Goal: Task Accomplishment & Management: Use online tool/utility

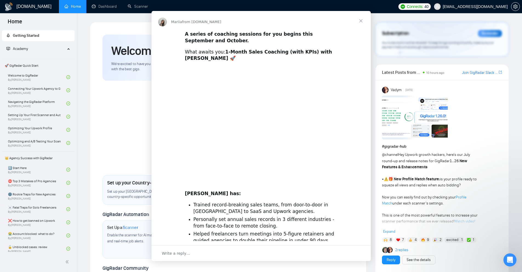
scroll to position [110, 0]
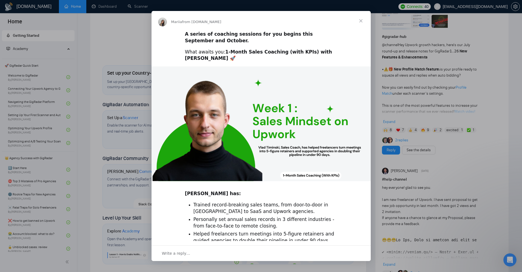
click at [363, 21] on span "Close" at bounding box center [361, 21] width 20 height 20
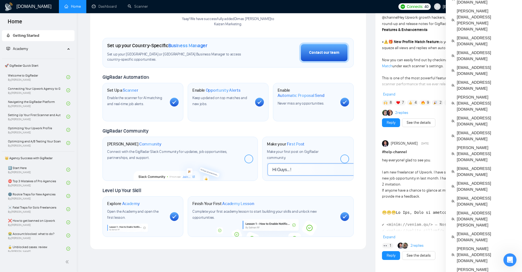
scroll to position [82, 0]
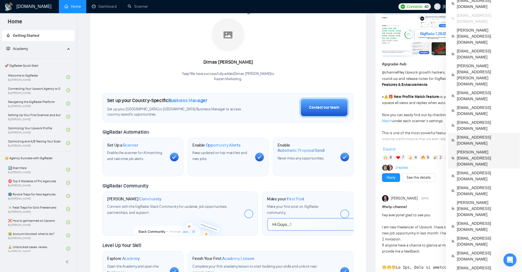
click at [473, 134] on span "flowz.product@gmail.com" at bounding box center [487, 140] width 60 height 12
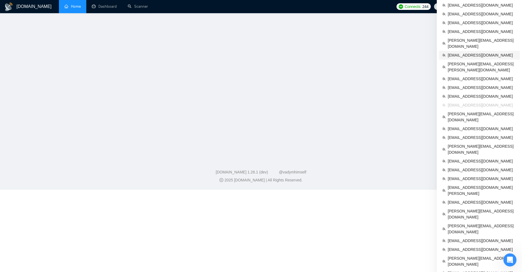
scroll to position [40, 0]
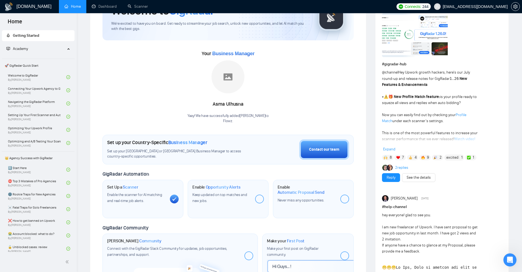
click at [304, 102] on div "Your Business Manager Asma Ulhusna Yaay! We have successfully added Asma Ulhusn…" at bounding box center [228, 86] width 251 height 75
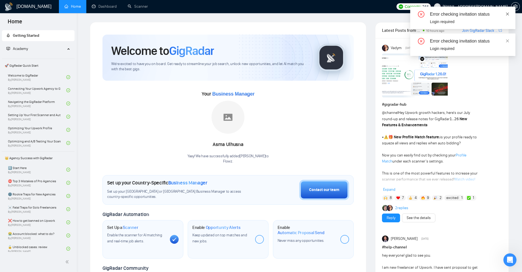
click at [508, 13] on icon "close" at bounding box center [508, 14] width 4 height 4
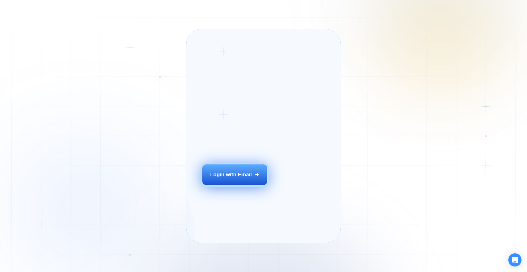
click at [228, 178] on div "Login with Email" at bounding box center [231, 174] width 42 height 7
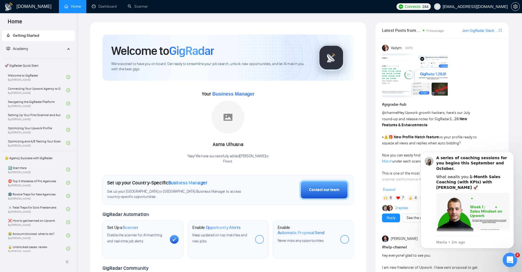
click at [512, 262] on div "Open Intercom Messenger" at bounding box center [510, 259] width 18 height 18
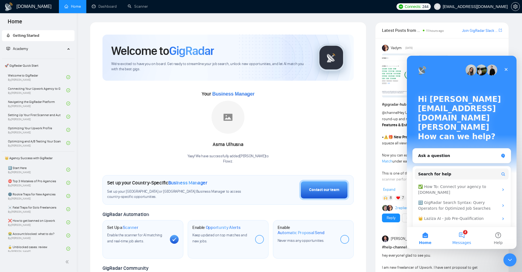
click at [461, 234] on button "2 Messages" at bounding box center [462, 238] width 36 height 22
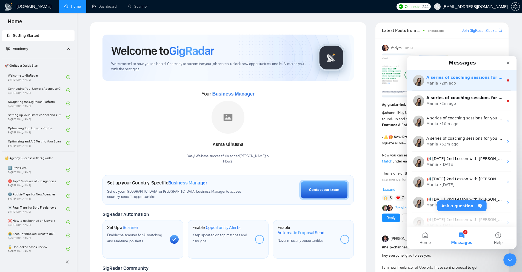
click at [460, 83] on div "Mariia • 2m ago" at bounding box center [465, 83] width 77 height 6
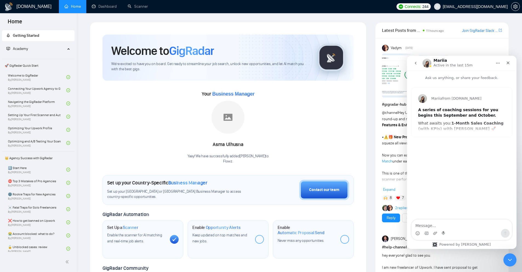
click at [456, 127] on div "Mariia from GigRadar.io A series of coaching sessions for you begins this Septe…" at bounding box center [462, 111] width 100 height 49
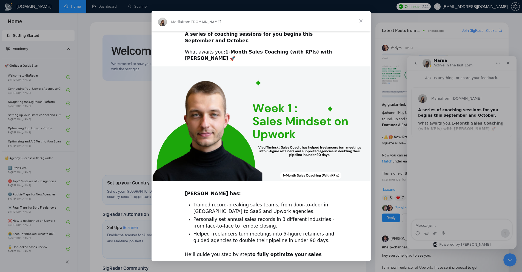
scroll to position [111, 0]
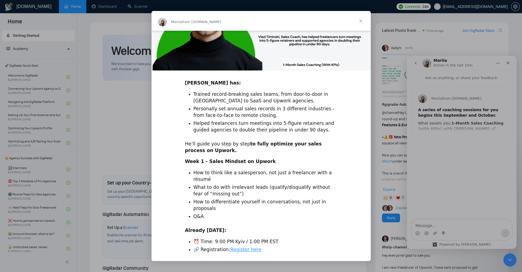
click at [443, 103] on div "Intercom messenger" at bounding box center [261, 136] width 522 height 272
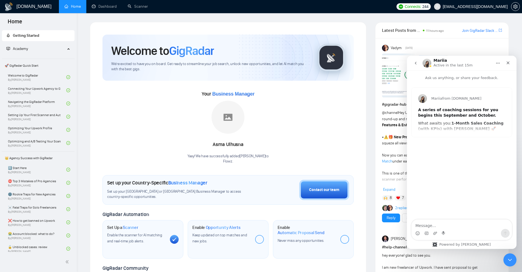
click at [414, 77] on p "Ask us anything, or share your feedback." at bounding box center [462, 75] width 110 height 10
click at [417, 65] on icon "go back" at bounding box center [416, 63] width 4 height 4
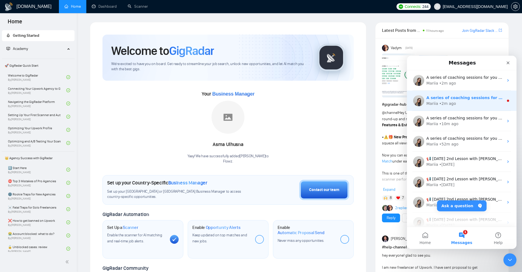
click at [464, 103] on div "Mariia • 2m ago" at bounding box center [465, 104] width 77 height 6
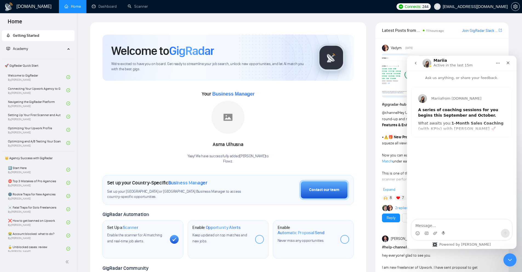
click at [413, 62] on button "go back" at bounding box center [416, 63] width 10 height 10
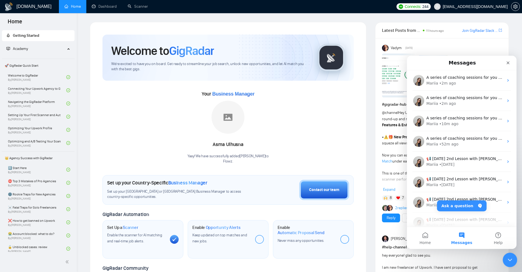
click at [507, 259] on icon "Close Intercom Messenger" at bounding box center [509, 259] width 7 height 7
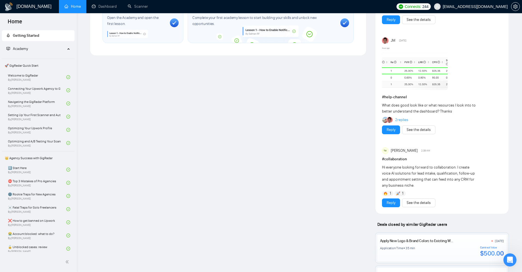
scroll to position [495, 0]
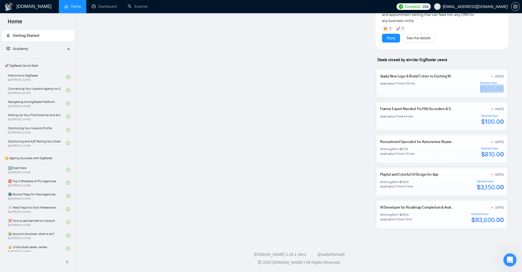
drag, startPoint x: 487, startPoint y: 86, endPoint x: 508, endPoint y: 87, distance: 21.1
click at [508, 87] on div "Apply New Logo & Brand Colors to Existing Website (Interim Refresh for Verdira.…" at bounding box center [442, 83] width 133 height 30
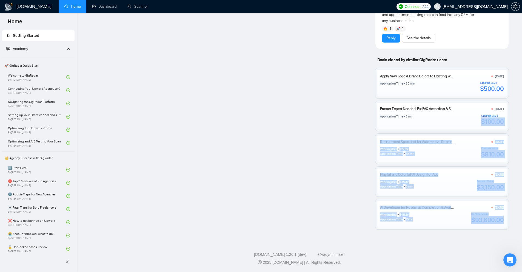
drag, startPoint x: 481, startPoint y: 124, endPoint x: 511, endPoint y: 123, distance: 30.4
click at [490, 151] on div "$810.00" at bounding box center [493, 154] width 23 height 8
drag, startPoint x: 484, startPoint y: 155, endPoint x: 512, endPoint y: 154, distance: 27.7
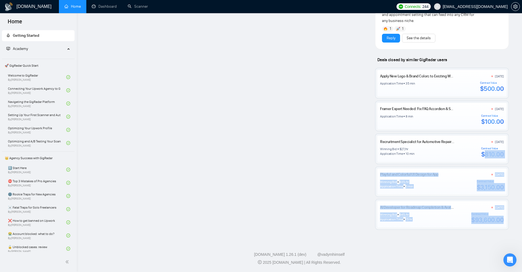
click at [460, 189] on div "Winning Bid $ 35 /hr Application Time 5 min Contract Value $3,150.00" at bounding box center [442, 186] width 124 height 12
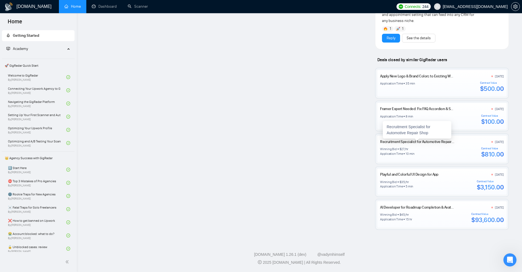
click at [419, 142] on link "Recruitment Specialist for Automotive Repair Shop" at bounding box center [420, 141] width 80 height 5
drag, startPoint x: 458, startPoint y: 187, endPoint x: 461, endPoint y: 196, distance: 9.3
click at [459, 191] on div "Playful and Colorful UI Design for App 12 days ago Winning Bid $ 35 /hr Applica…" at bounding box center [442, 181] width 133 height 30
click at [440, 244] on footer "GigRadar.io 1.26.1 (dev) @vadymhimself 2025 GigRadar.io | All Rights Reserved." at bounding box center [300, 254] width 446 height 33
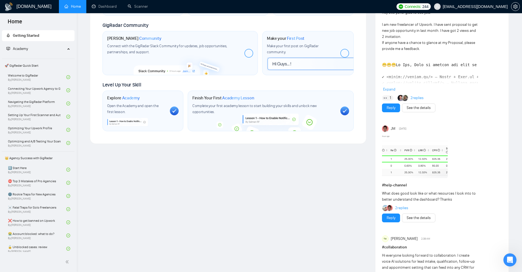
scroll to position [103, 0]
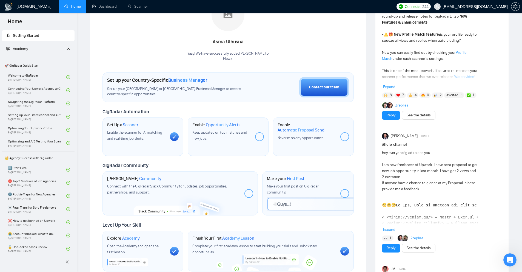
drag, startPoint x: 281, startPoint y: 152, endPoint x: 161, endPoint y: 90, distance: 135.0
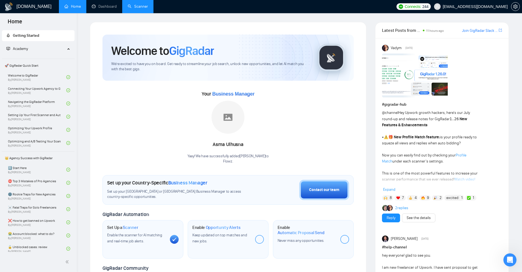
click at [128, 4] on link "Scanner" at bounding box center [138, 6] width 20 height 5
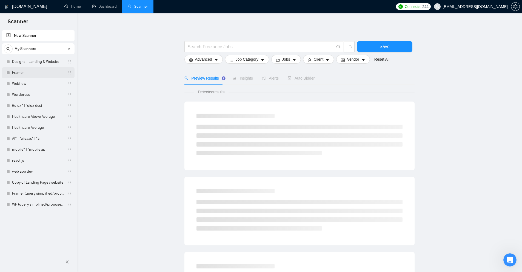
click at [26, 75] on link "Framer" at bounding box center [38, 72] width 52 height 11
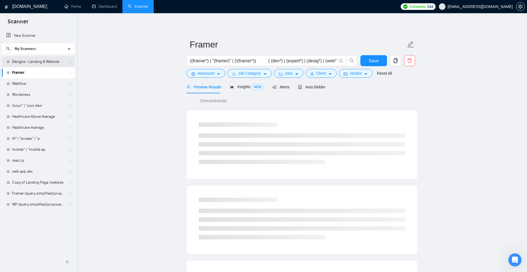
click at [35, 62] on link "Designs - Landing & Website" at bounding box center [38, 61] width 52 height 11
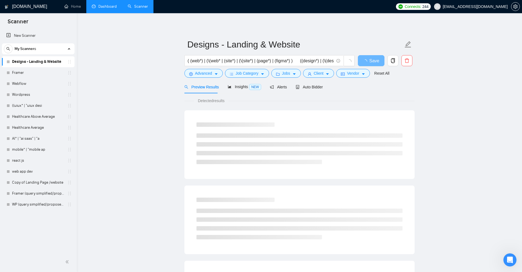
click at [106, 6] on link "Dashboard" at bounding box center [104, 6] width 25 height 5
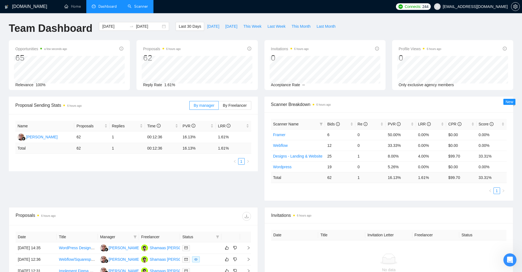
drag, startPoint x: 356, startPoint y: 177, endPoint x: 367, endPoint y: 179, distance: 11.5
click at [366, 179] on td "1" at bounding box center [371, 177] width 30 height 11
drag, startPoint x: 395, startPoint y: 178, endPoint x: 421, endPoint y: 176, distance: 26.4
click at [417, 176] on tr "Total 62 1 16.13 % 1.61 % $ 99.70 33.31 %" at bounding box center [389, 177] width 236 height 11
click at [411, 198] on div "Scanner Name Bids Re PVR LRR CPR Score Framer 6 0 50.00% 0.00% $0.00 0.00% Webf…" at bounding box center [389, 156] width 249 height 88
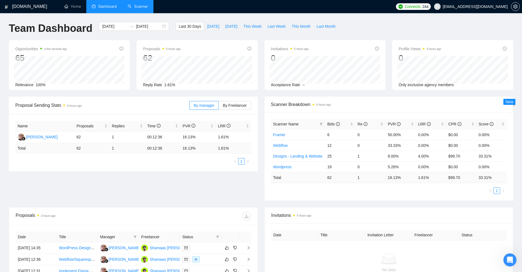
click at [147, 6] on link "Scanner" at bounding box center [138, 6] width 20 height 5
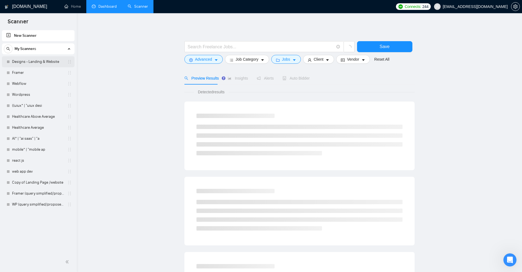
click at [41, 67] on link "Designs - Landing & Website" at bounding box center [38, 61] width 52 height 11
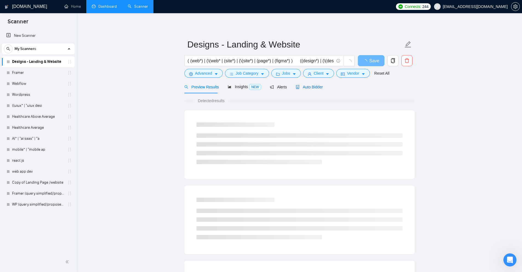
click at [311, 88] on span "Auto Bidder" at bounding box center [309, 87] width 27 height 4
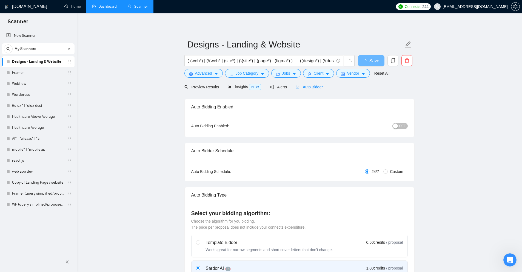
checkbox input "true"
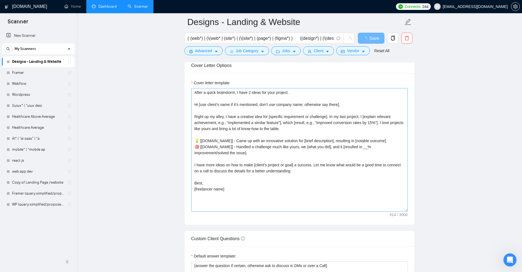
scroll to position [549, 0]
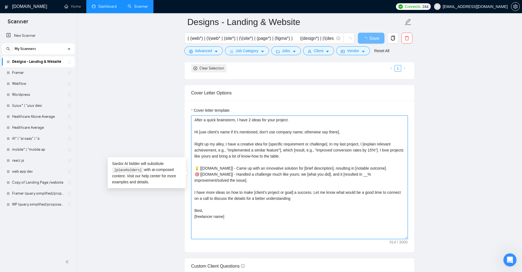
drag, startPoint x: 261, startPoint y: 183, endPoint x: 199, endPoint y: 126, distance: 83.9
click at [199, 126] on textarea "After a quick brainstorm, I have 2 ideas for your project. Hi [use client’s nam…" at bounding box center [299, 176] width 217 height 123
click at [213, 126] on textarea "After a quick brainstorm, I have 2 ideas for your project. Hi [use client’s nam…" at bounding box center [299, 176] width 217 height 123
click at [232, 120] on textarea "After a quick brainstorm, I have 2 ideas for your project. Hi [use client’s nam…" at bounding box center [299, 176] width 217 height 123
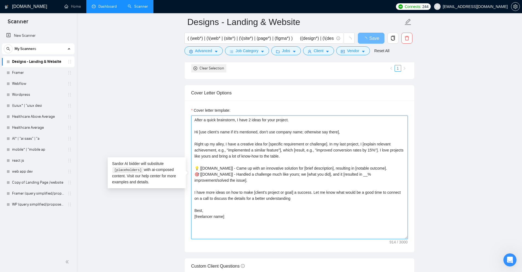
click at [232, 120] on textarea "After a quick brainstorm, I have 2 ideas for your project. Hi [use client’s nam…" at bounding box center [299, 176] width 217 height 123
click at [248, 130] on textarea "After a quick brainstorm, I have 2 ideas for your project. Hi [use client’s nam…" at bounding box center [299, 176] width 217 height 123
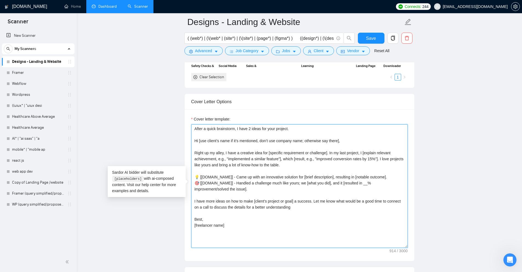
click at [259, 161] on textarea "After a quick brainstorm, I have 2 ideas for your project. Hi [use client’s nam…" at bounding box center [299, 185] width 217 height 123
drag, startPoint x: 282, startPoint y: 242, endPoint x: 163, endPoint y: 94, distance: 190.4
click at [289, 166] on textarea "After a quick brainstorm, I have 2 ideas for your project. Hi [use client’s nam…" at bounding box center [299, 185] width 217 height 123
click at [226, 230] on textarea "After a quick brainstorm, I have 2 ideas for your project. Hi [use client’s nam…" at bounding box center [299, 185] width 217 height 123
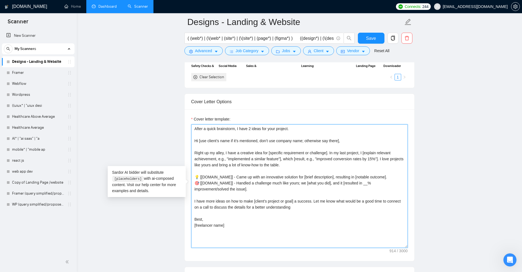
click at [253, 228] on textarea "After a quick brainstorm, I have 2 ideas for your project. Hi [use client’s nam…" at bounding box center [299, 185] width 217 height 123
type textarea "After a quick brainstorm, I have 2 ideas for your project. Hi [use client’s nam…"
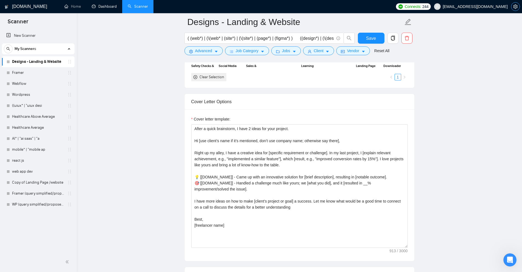
click at [516, 7] on icon "setting" at bounding box center [516, 6] width 4 height 4
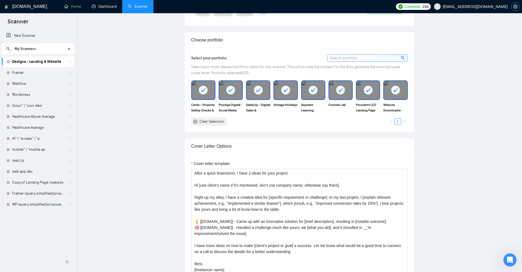
scroll to position [0, 0]
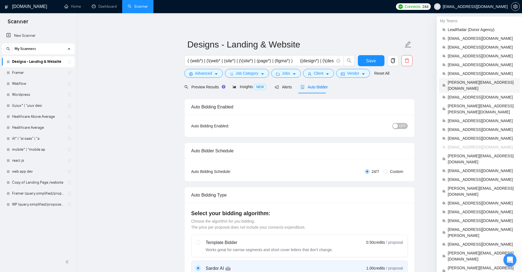
click at [465, 80] on span "philip@marketdisrupt.io" at bounding box center [482, 85] width 69 height 12
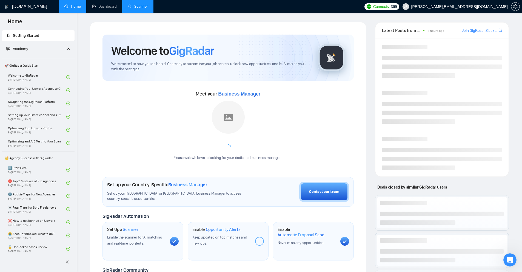
click at [142, 8] on link "Scanner" at bounding box center [138, 6] width 20 height 5
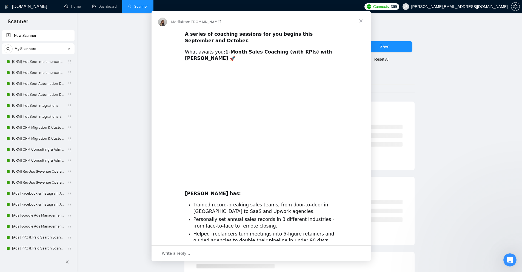
click at [106, 4] on div "Intercom messenger" at bounding box center [261, 136] width 522 height 272
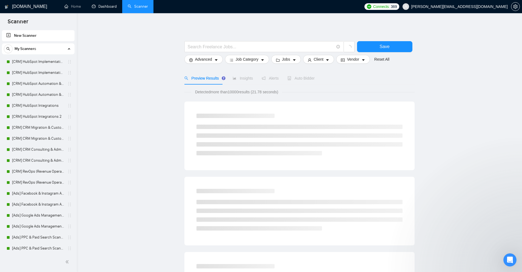
click at [106, 4] on link "Dashboard" at bounding box center [104, 6] width 25 height 5
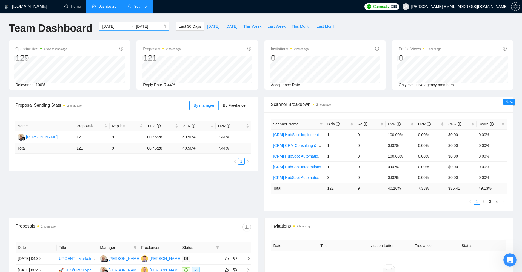
click at [106, 25] on input "2025-08-26" at bounding box center [114, 26] width 25 height 6
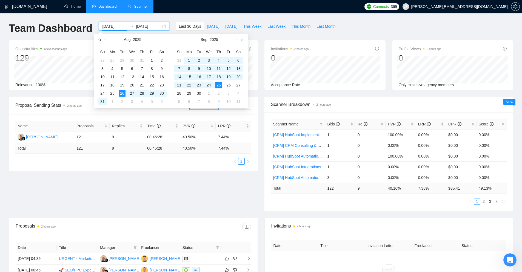
click at [98, 39] on button "button" at bounding box center [100, 39] width 6 height 11
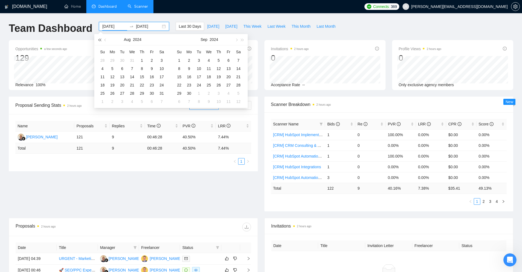
click at [98, 39] on button "button" at bounding box center [100, 39] width 6 height 11
type input "2023-08-02"
click at [132, 58] on div "2" at bounding box center [132, 60] width 7 height 7
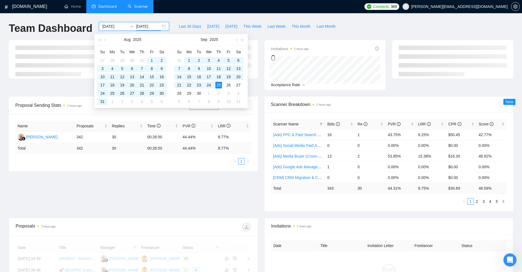
type input "2025-09-25"
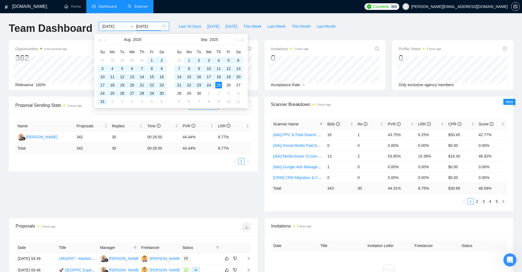
scroll to position [163, 0]
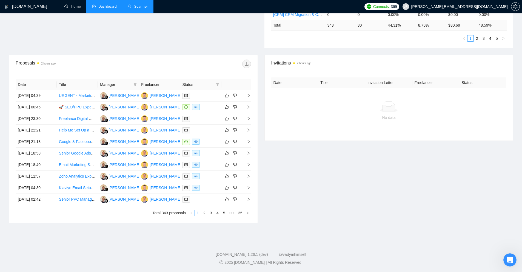
click at [282, 175] on div "Invitations 2 hours ago Date Title Invitation Letter Freelancer Status No data" at bounding box center [389, 139] width 256 height 168
click at [208, 153] on div at bounding box center [200, 153] width 37 height 6
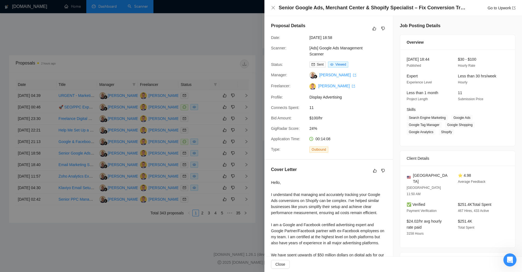
scroll to position [0, 0]
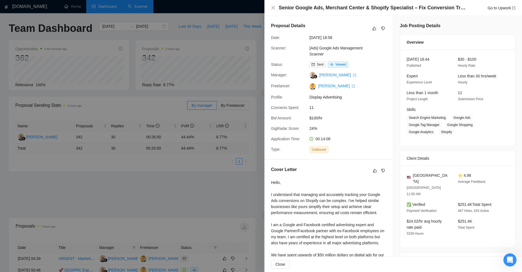
click at [184, 131] on div at bounding box center [261, 136] width 522 height 272
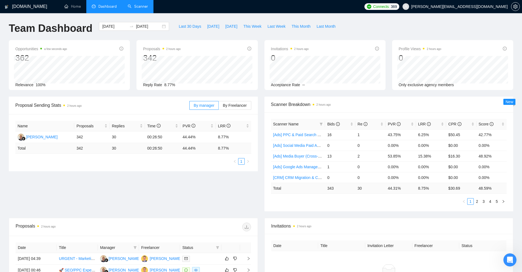
click at [140, 7] on link "Scanner" at bounding box center [138, 6] width 20 height 5
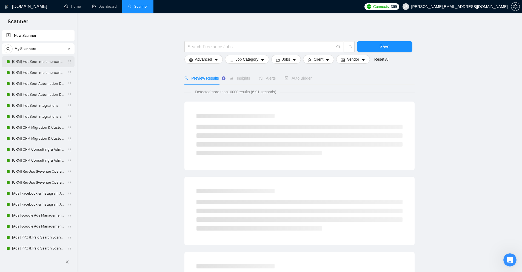
click at [45, 59] on link "[CRM] HubSpot Implementation & Onboarding" at bounding box center [38, 61] width 52 height 11
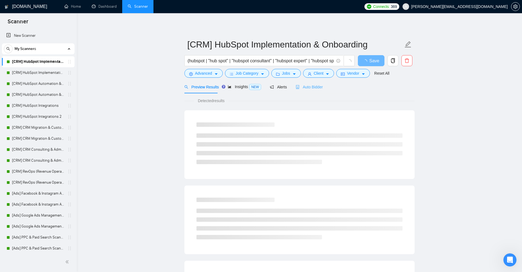
click at [303, 83] on div "Auto Bidder" at bounding box center [309, 86] width 27 height 13
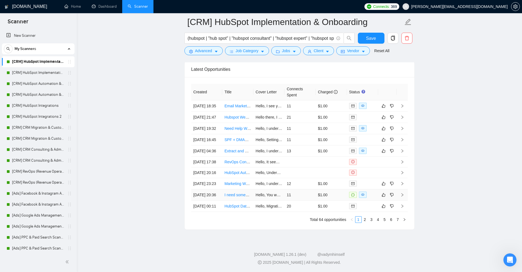
scroll to position [1418, 0]
click at [312, 200] on td "11" at bounding box center [300, 194] width 31 height 11
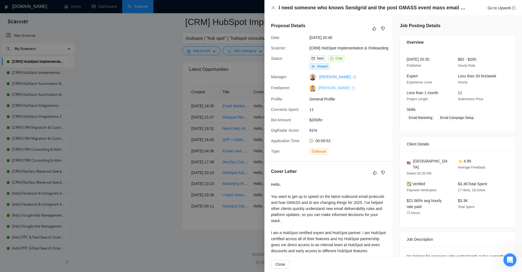
click at [330, 89] on link "Philip Viele" at bounding box center [336, 88] width 37 height 4
drag, startPoint x: 317, startPoint y: 84, endPoint x: 330, endPoint y: 83, distance: 13.2
click at [330, 83] on div "Proposal Details Date: 10 Sep, 2025 20:40 Scanner: [CRM] HubSpot Implementation…" at bounding box center [329, 88] width 129 height 145
copy link "Philip V"
click at [331, 99] on span "General Profile" at bounding box center [351, 99] width 82 height 6
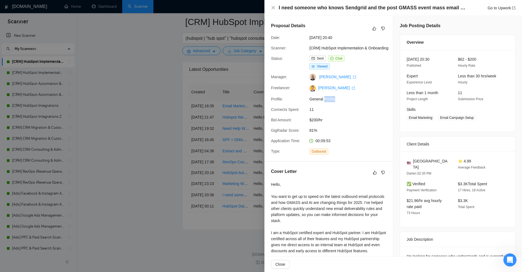
click at [331, 99] on span "General Profile" at bounding box center [351, 99] width 82 height 6
click at [314, 112] on span "11" at bounding box center [351, 109] width 82 height 6
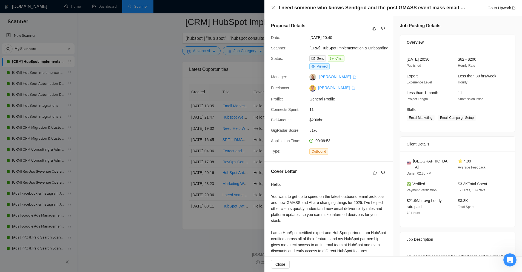
click at [317, 119] on span "$200/hr" at bounding box center [351, 120] width 82 height 6
click at [350, 118] on span "$200/hr" at bounding box center [351, 120] width 82 height 6
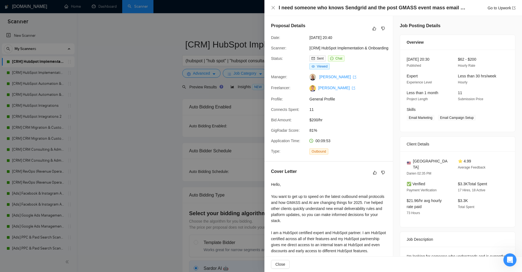
drag, startPoint x: 215, startPoint y: 42, endPoint x: 315, endPoint y: 5, distance: 106.9
click at [215, 42] on div at bounding box center [261, 136] width 522 height 272
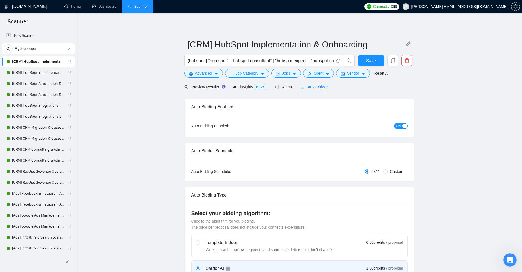
click at [103, 9] on link "Dashboard" at bounding box center [104, 6] width 25 height 5
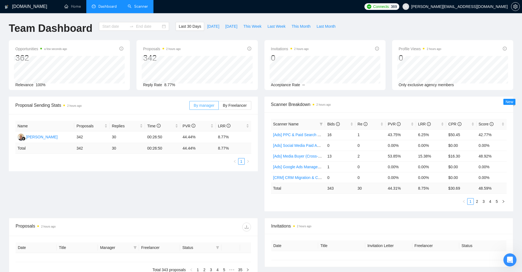
type input "2025-08-26"
type input "2025-09-25"
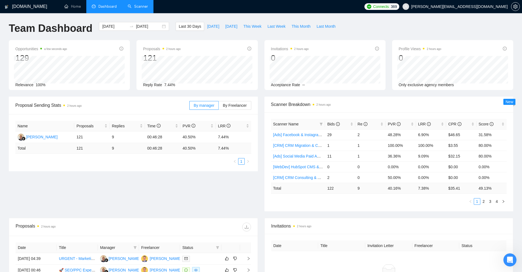
scroll to position [27, 0]
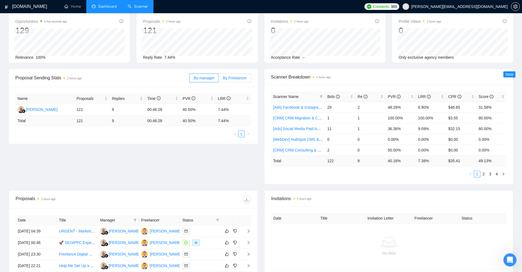
click at [247, 78] on span "By Freelancer" at bounding box center [235, 78] width 24 height 4
click at [219, 79] on input "By Freelancer" at bounding box center [219, 79] width 0 height 0
drag, startPoint x: 50, startPoint y: 111, endPoint x: 25, endPoint y: 111, distance: 25.2
click at [25, 111] on td "Philip Viele" at bounding box center [44, 110] width 59 height 12
copy div "Philip Viele"
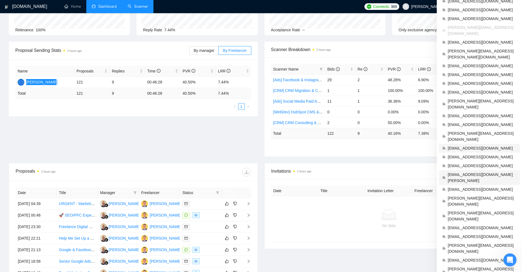
scroll to position [82, 0]
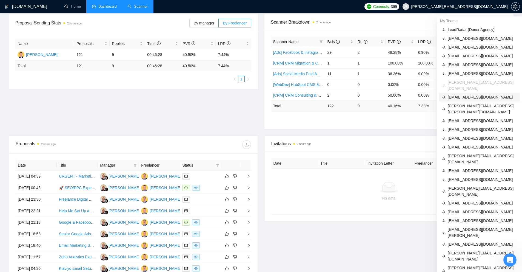
click at [473, 94] on span "recviy@gmail.com" at bounding box center [482, 97] width 69 height 6
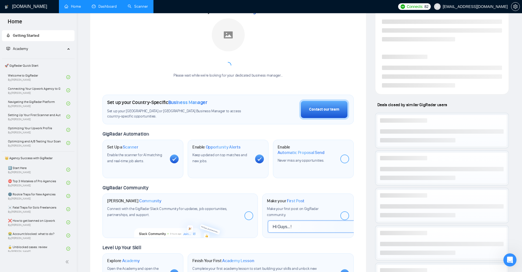
click at [135, 9] on link "Scanner" at bounding box center [138, 6] width 20 height 5
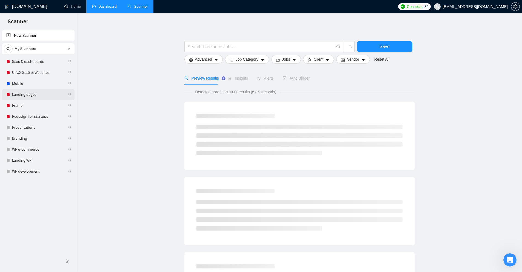
click at [26, 89] on link "Landing pages" at bounding box center [38, 94] width 52 height 11
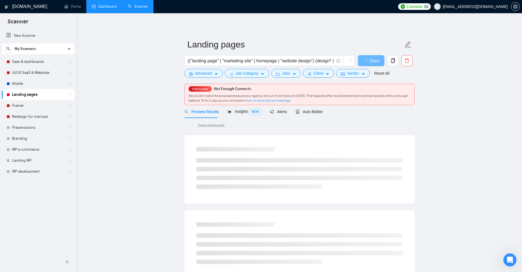
click at [100, 4] on link "Dashboard" at bounding box center [104, 6] width 25 height 5
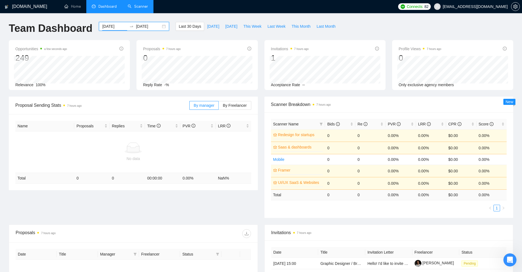
click at [112, 27] on input "2025-08-26" at bounding box center [114, 26] width 25 height 6
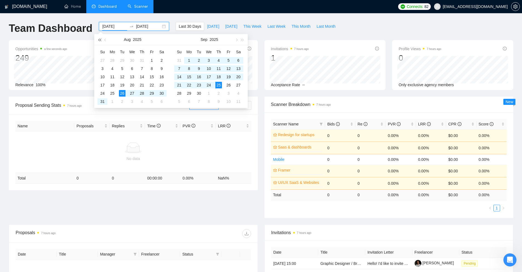
click at [98, 39] on button "button" at bounding box center [100, 39] width 6 height 11
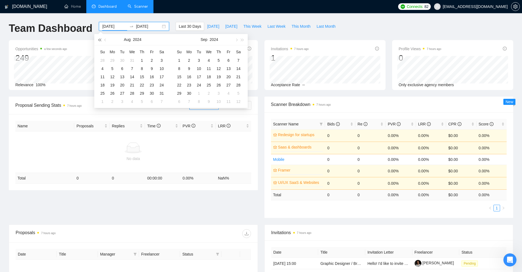
click at [98, 39] on button "button" at bounding box center [100, 39] width 6 height 11
type input "2021-08-02"
click at [108, 60] on td "2" at bounding box center [113, 60] width 10 height 8
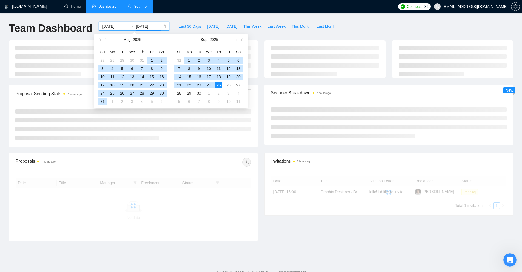
type input "2025-09-25"
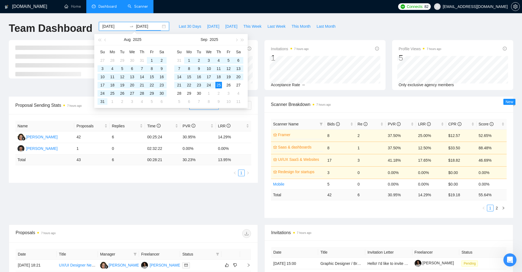
click at [325, 194] on tr "Total 42 6 30.95 % 14.29 % $ 19.18 55.64 %" at bounding box center [389, 194] width 236 height 11
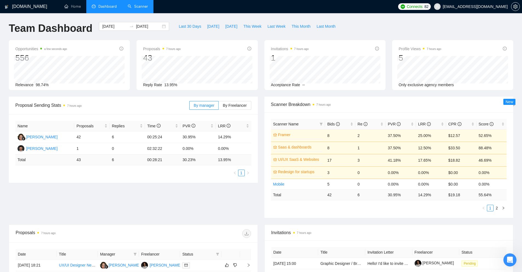
click at [425, 209] on ul "1 2" at bounding box center [389, 208] width 236 height 7
drag, startPoint x: 435, startPoint y: 197, endPoint x: 329, endPoint y: 200, distance: 106.2
click at [329, 200] on tr "Total 42 6 30.95 % 14.29 % $ 19.18 55.64 %" at bounding box center [389, 194] width 236 height 11
click at [387, 217] on div "Scanner Name Bids Re PVR LRR CPR Score Framer 0% 8 2 37.50% 25.00% $12.57 52.65…" at bounding box center [389, 165] width 249 height 106
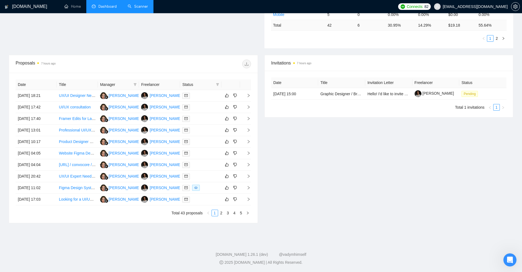
scroll to position [60, 0]
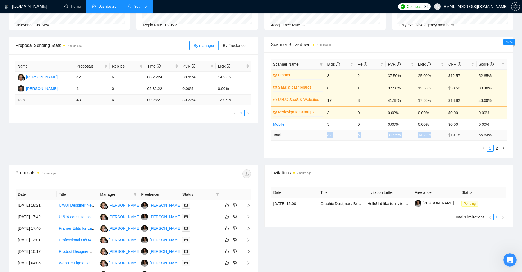
drag, startPoint x: 325, startPoint y: 136, endPoint x: 447, endPoint y: 134, distance: 122.6
click at [447, 133] on tr "Total 42 6 30.95 % 14.29 % $ 19.18 55.64 %" at bounding box center [389, 134] width 236 height 11
click at [429, 151] on ul "1 2" at bounding box center [389, 148] width 236 height 7
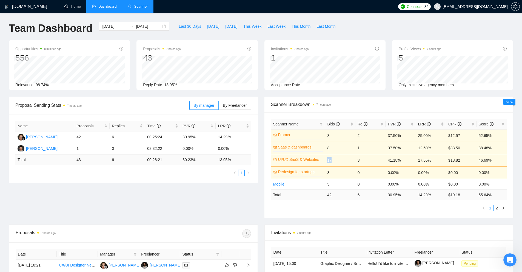
drag, startPoint x: 337, startPoint y: 159, endPoint x: 324, endPoint y: 161, distance: 13.3
click at [324, 161] on tr "UI/UX SaaS & Websites 0% 17 3 41.18% 17.65% $18.82 46.69%" at bounding box center [389, 160] width 236 height 12
click at [309, 218] on div "Proposal Sending Stats 7 hours ago By manager By Freelancer Name Proposals Repl…" at bounding box center [260, 161] width 511 height 128
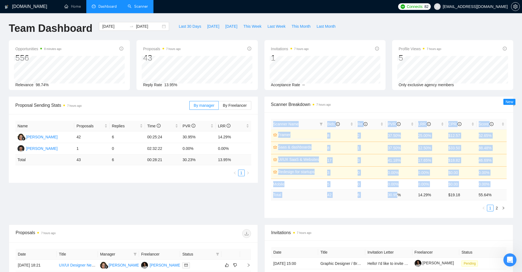
drag, startPoint x: 268, startPoint y: 194, endPoint x: 392, endPoint y: 202, distance: 123.9
click at [401, 197] on div "Scanner Name Bids Re PVR LRR CPR Score Framer 0% 8 2 37.50% 25.00% $12.57 52.65…" at bounding box center [389, 165] width 249 height 106
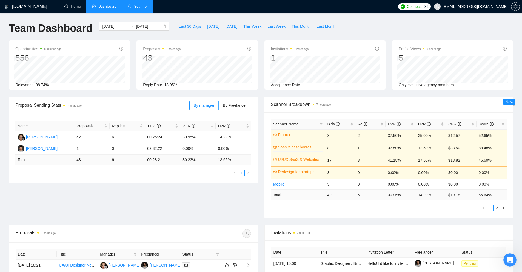
click at [364, 206] on ul "1 2" at bounding box center [389, 208] width 236 height 7
drag, startPoint x: 371, startPoint y: 196, endPoint x: 286, endPoint y: 197, distance: 85.0
click at [290, 197] on tr "Total 42 6 30.95 % 14.29 % $ 19.18 55.64 %" at bounding box center [389, 194] width 236 height 11
click at [128, 9] on link "Scanner" at bounding box center [138, 6] width 20 height 5
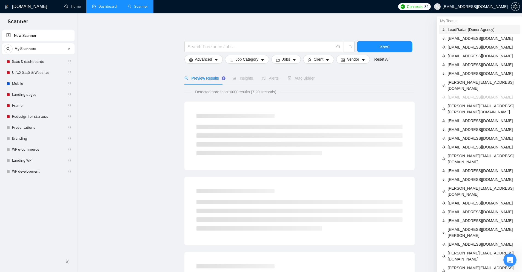
click at [472, 32] on span "LeadRadar (Donor Agency)" at bounding box center [482, 30] width 69 height 6
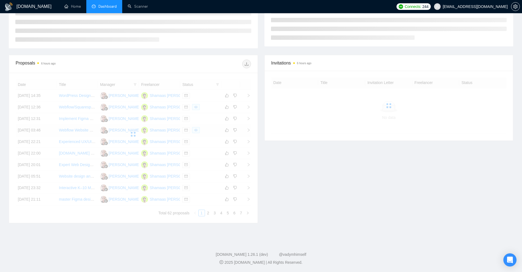
click at [206, 126] on div at bounding box center [134, 134] width 236 height 110
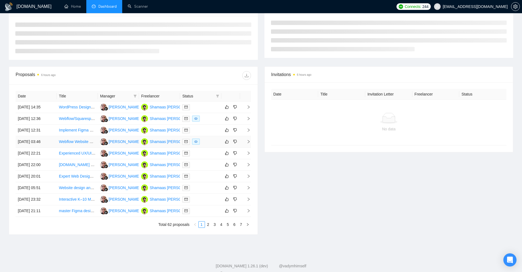
scroll to position [152, 0]
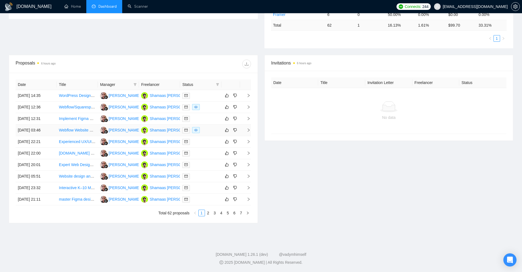
click at [206, 131] on div at bounding box center [200, 130] width 37 height 6
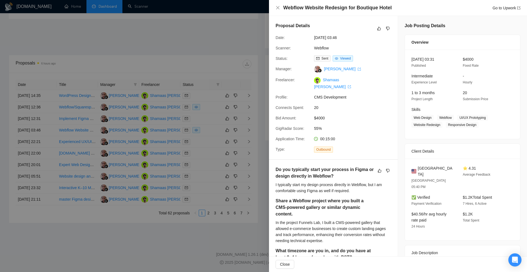
click at [183, 116] on div at bounding box center [263, 136] width 527 height 272
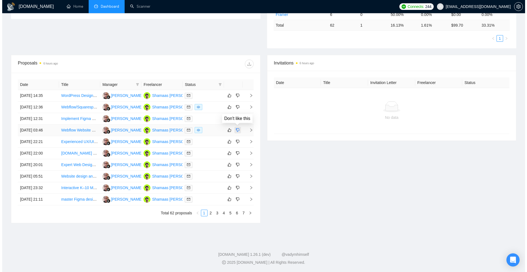
scroll to position [0, 0]
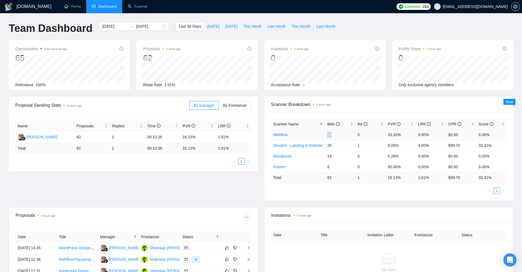
drag, startPoint x: 330, startPoint y: 134, endPoint x: 334, endPoint y: 139, distance: 5.7
click at [334, 135] on tr "Webflow 12 0 33.33% 0.00% $0.00 0.00%" at bounding box center [389, 134] width 236 height 11
click at [163, 247] on div "Shamaas [PERSON_NAME]" at bounding box center [174, 248] width 49 height 6
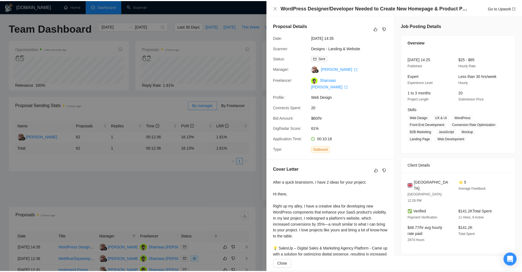
scroll to position [110, 0]
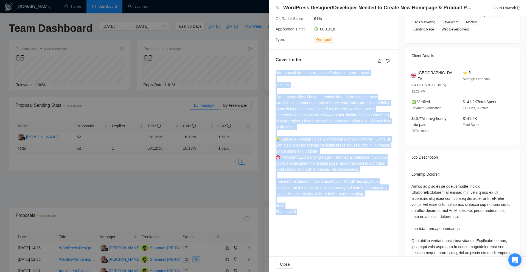
drag, startPoint x: 326, startPoint y: 206, endPoint x: 274, endPoint y: 69, distance: 147.1
click at [274, 69] on div "Cover Letter After a quick brainstorm, I have 2 ideas for your project. Hi ther…" at bounding box center [333, 136] width 129 height 173
click at [277, 70] on div "After a quick brainstorm, I have 2 ideas for your project. Hi there, Right up m…" at bounding box center [332, 142] width 115 height 145
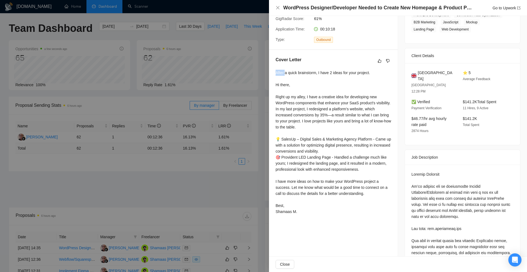
click at [277, 70] on div "After a quick brainstorm, I have 2 ideas for your project. Hi there, Right up m…" at bounding box center [332, 142] width 115 height 145
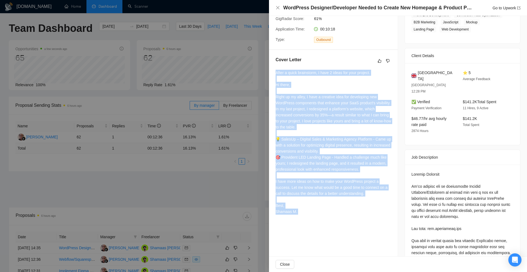
drag, startPoint x: 277, startPoint y: 68, endPoint x: 304, endPoint y: 202, distance: 137.3
click at [304, 202] on div "After a quick brainstorm, I have 2 ideas for your project. Hi there, Right up m…" at bounding box center [332, 142] width 115 height 145
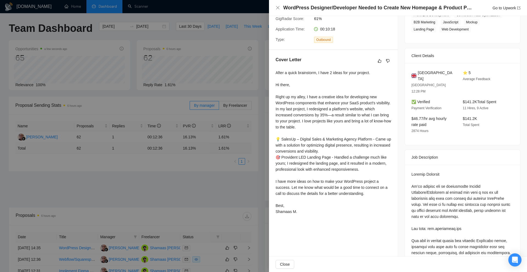
click at [304, 202] on div "After a quick brainstorm, I have 2 ideas for your project. Hi there, Right up m…" at bounding box center [332, 142] width 115 height 145
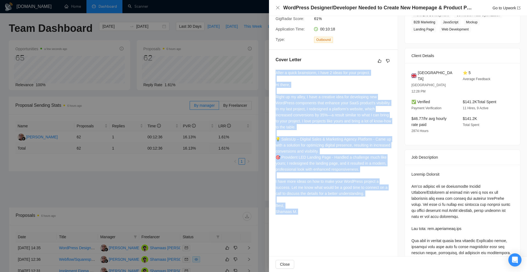
drag, startPoint x: 304, startPoint y: 202, endPoint x: 302, endPoint y: 65, distance: 137.7
click at [302, 70] on div "After a quick brainstorm, I have 2 ideas for your project. Hi there, Right up m…" at bounding box center [332, 142] width 115 height 145
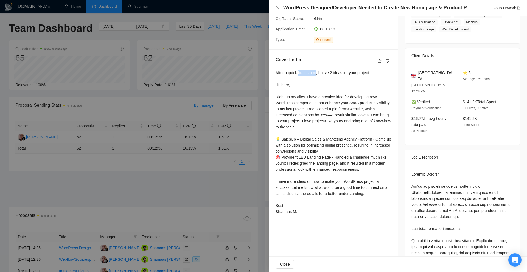
click at [302, 70] on div "After a quick brainstorm, I have 2 ideas for your project. Hi there, Right up m…" at bounding box center [332, 142] width 115 height 145
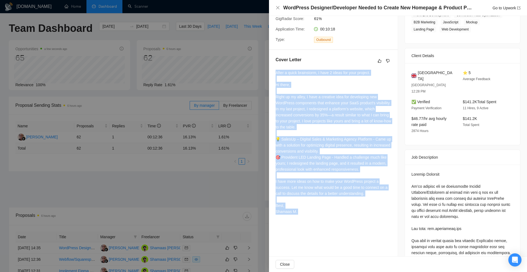
drag, startPoint x: 302, startPoint y: 65, endPoint x: 310, endPoint y: 205, distance: 141.0
click at [310, 206] on div "After a quick brainstorm, I have 2 ideas for your project. Hi there, Right up m…" at bounding box center [332, 142] width 115 height 145
click at [310, 205] on div "After a quick brainstorm, I have 2 ideas for your project. Hi there, Right up m…" at bounding box center [332, 142] width 115 height 145
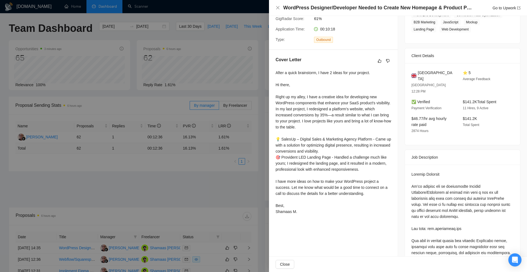
click at [216, 22] on div at bounding box center [263, 136] width 527 height 272
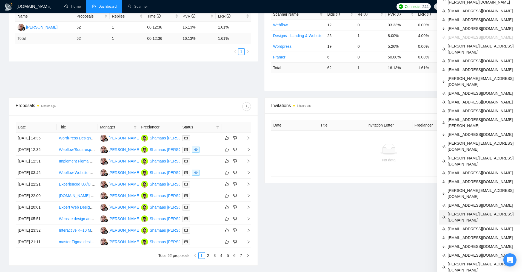
scroll to position [0, 0]
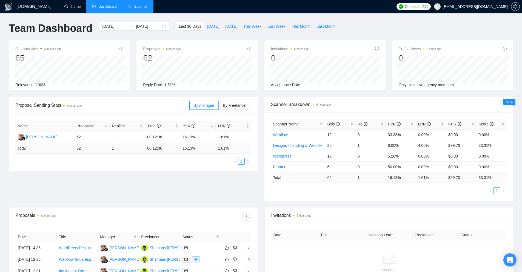
click at [134, 4] on link "Scanner" at bounding box center [138, 6] width 20 height 5
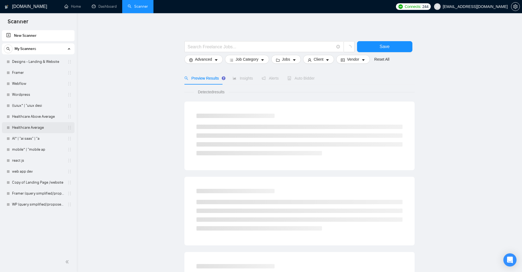
click at [18, 128] on link "Healthcare Average" at bounding box center [38, 127] width 52 height 11
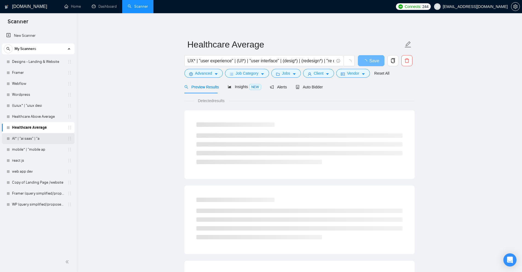
click at [34, 137] on link "AI* | "ai saas" | "a" at bounding box center [38, 138] width 52 height 11
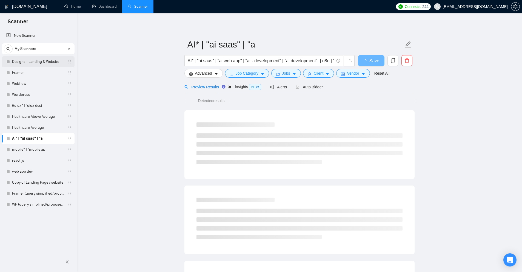
click at [42, 59] on link "Designs - Landing & Website" at bounding box center [38, 61] width 52 height 11
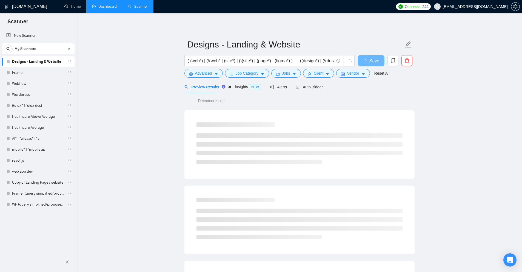
click at [109, 5] on link "Dashboard" at bounding box center [104, 6] width 25 height 5
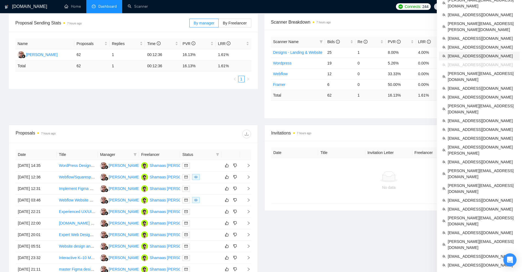
scroll to position [110, 0]
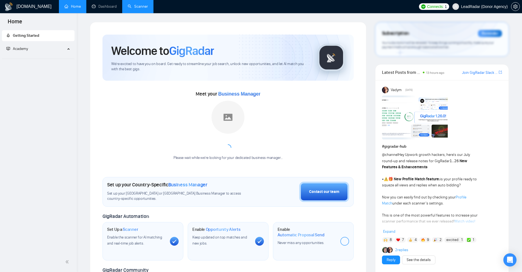
click at [142, 4] on link "Scanner" at bounding box center [138, 6] width 20 height 5
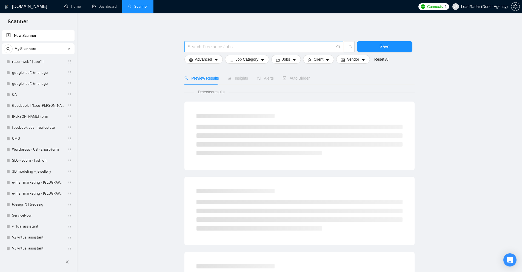
click at [217, 46] on input "text" at bounding box center [261, 46] width 146 height 7
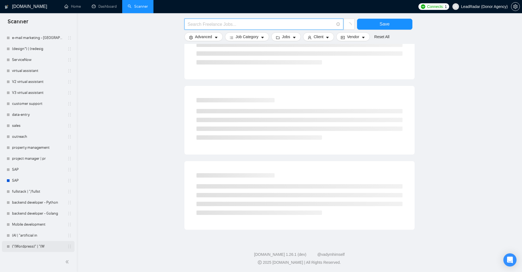
click at [43, 245] on link "("(Wordpress)" | "(W" at bounding box center [38, 246] width 52 height 11
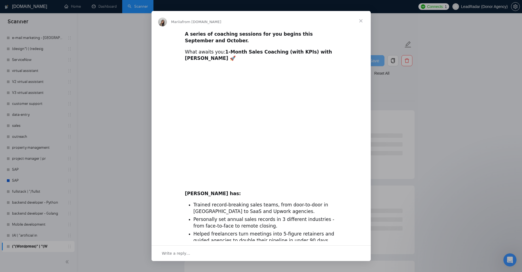
click at [435, 67] on div "Intercom messenger" at bounding box center [261, 136] width 522 height 272
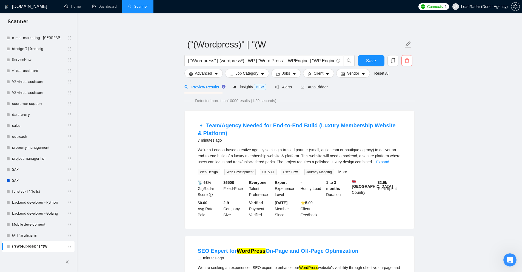
click at [408, 63] on icon "delete" at bounding box center [407, 60] width 5 height 5
click at [401, 87] on span "Yes" at bounding box center [404, 88] width 6 height 6
click at [30, 166] on link "SAP" at bounding box center [38, 169] width 52 height 11
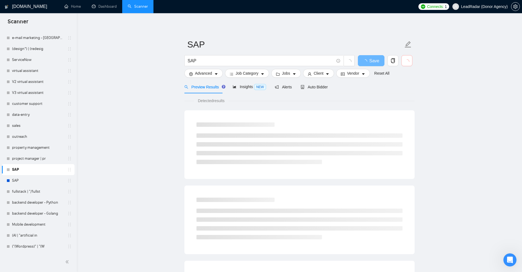
click at [407, 61] on icon "loading" at bounding box center [407, 61] width 7 height 7
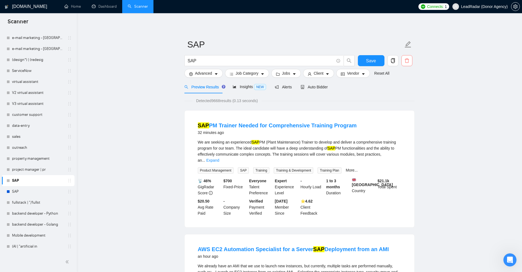
scroll to position [145, 0]
click at [408, 61] on icon "delete" at bounding box center [407, 60] width 5 height 5
click at [403, 89] on span "Yes" at bounding box center [404, 88] width 6 height 6
click at [30, 149] on link "outreach" at bounding box center [38, 147] width 52 height 11
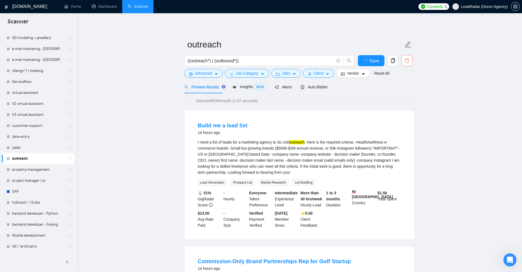
scroll to position [134, 0]
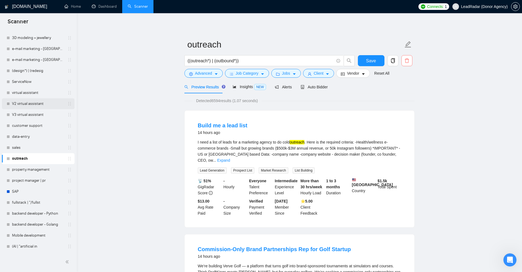
click at [41, 105] on link "V2 virtual assistant" at bounding box center [38, 103] width 52 height 11
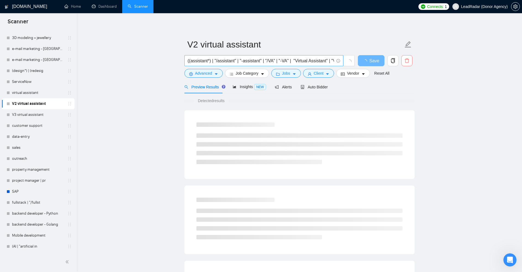
scroll to position [0, 312]
click at [414, 61] on div at bounding box center [407, 62] width 13 height 14
click at [409, 61] on icon "delete" at bounding box center [407, 60] width 5 height 5
click at [404, 88] on span "Yes" at bounding box center [404, 88] width 6 height 6
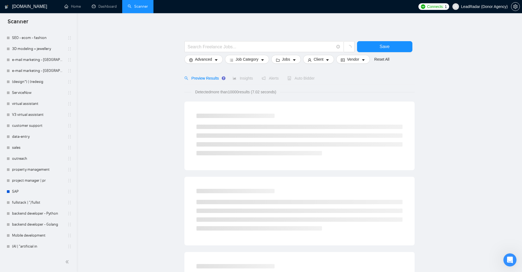
scroll to position [112, 0]
click at [15, 114] on link "V3 virtual assistant" at bounding box center [38, 114] width 52 height 11
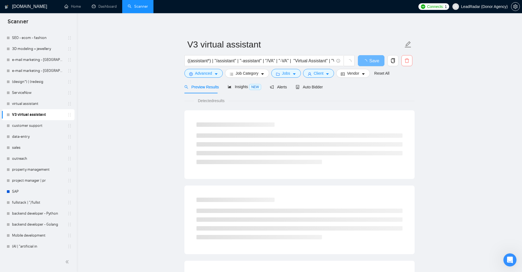
click at [408, 60] on icon "delete" at bounding box center [407, 60] width 5 height 5
click at [405, 87] on span "Yes" at bounding box center [404, 88] width 6 height 6
click at [47, 88] on link "ServiceNow" at bounding box center [38, 92] width 52 height 11
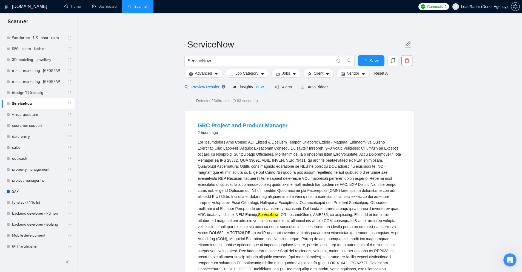
scroll to position [90, 0]
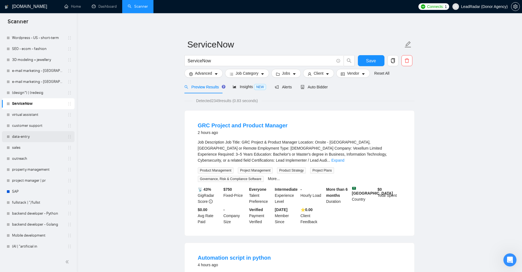
click at [9, 142] on div "data-entry" at bounding box center [39, 136] width 65 height 11
click at [26, 135] on link "data-entry" at bounding box center [38, 136] width 52 height 11
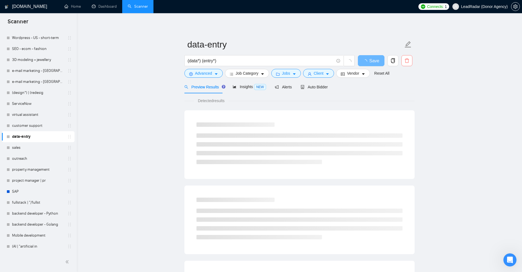
click at [405, 61] on icon "delete" at bounding box center [407, 60] width 5 height 5
click at [407, 87] on button "Yes" at bounding box center [404, 88] width 11 height 7
click at [26, 122] on link "customer support" at bounding box center [38, 125] width 52 height 11
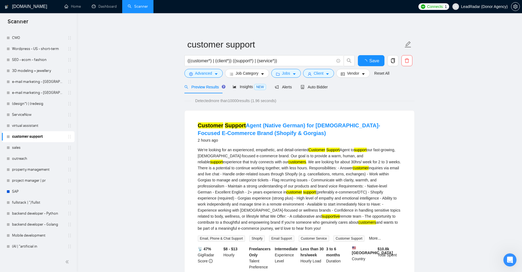
scroll to position [68, 0]
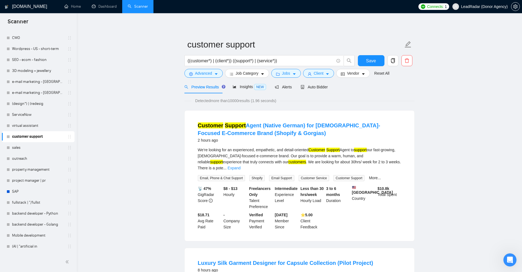
click at [0, 122] on ul "New Scanner My Scanners google (ad*) (manage google (ad*) (manage QA (facebook …" at bounding box center [38, 106] width 77 height 290
click at [33, 112] on link "ServiceNow" at bounding box center [38, 114] width 52 height 11
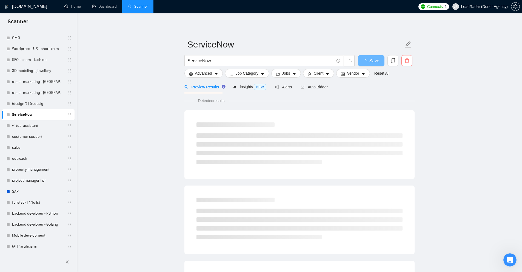
click at [409, 61] on icon "delete" at bounding box center [407, 60] width 5 height 5
click at [409, 88] on div "Are you sure you want to delete this scanner? No Yes" at bounding box center [367, 83] width 93 height 25
click at [407, 88] on button "Yes" at bounding box center [404, 88] width 11 height 7
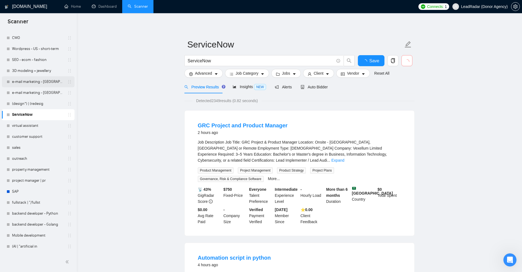
click at [16, 77] on link "e-mail marketing - EU, Oceania + Asia" at bounding box center [38, 81] width 52 height 11
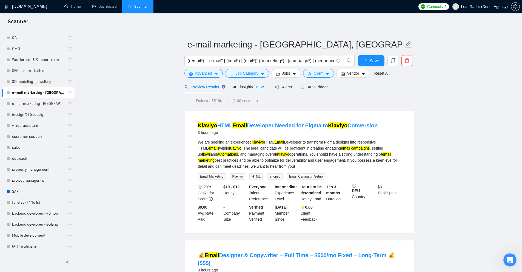
scroll to position [46, 0]
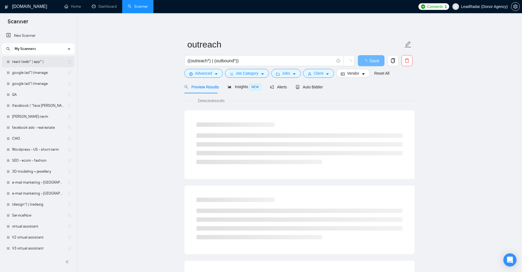
click at [38, 61] on link "react (web* | app* |" at bounding box center [38, 61] width 52 height 11
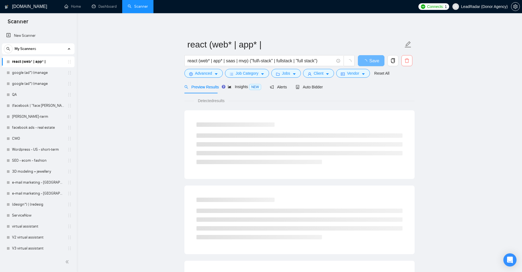
click at [409, 58] on icon "delete" at bounding box center [407, 60] width 5 height 5
click at [404, 90] on span "Yes" at bounding box center [404, 88] width 6 height 6
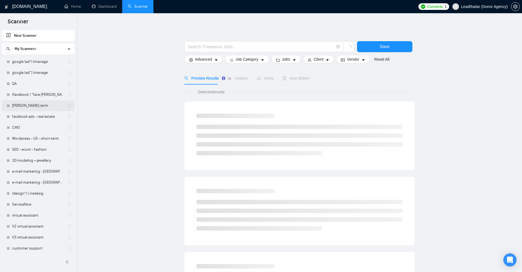
click at [23, 106] on link "[PERSON_NAME]-term" at bounding box center [38, 105] width 52 height 11
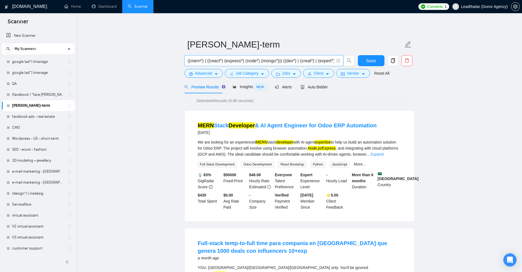
scroll to position [0, 12]
click at [410, 57] on button "button" at bounding box center [407, 60] width 11 height 11
click at [405, 89] on span "Yes" at bounding box center [404, 88] width 6 height 6
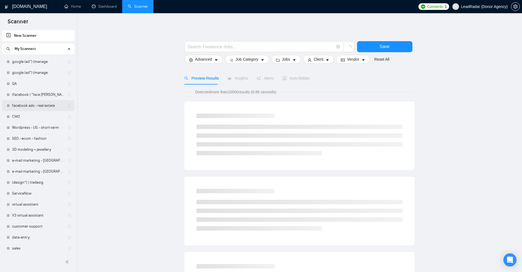
click at [15, 103] on link "facebook ads - real estate" at bounding box center [38, 105] width 52 height 11
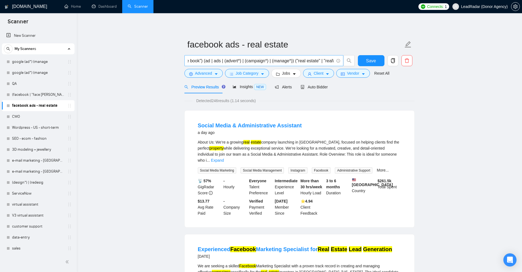
scroll to position [0, 64]
click at [406, 56] on button "button" at bounding box center [407, 60] width 11 height 11
click at [406, 87] on button "Yes" at bounding box center [404, 88] width 11 height 7
drag, startPoint x: 12, startPoint y: 87, endPoint x: 97, endPoint y: 76, distance: 85.7
click at [12, 87] on link "QA" at bounding box center [38, 83] width 52 height 11
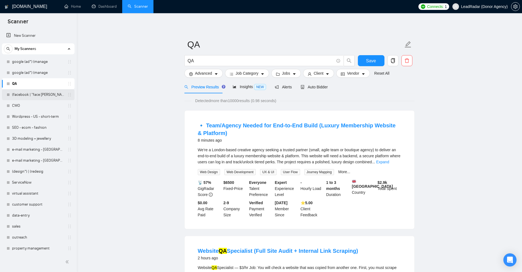
click at [52, 97] on link "(facebook | "face [PERSON_NAME]" at bounding box center [38, 94] width 52 height 11
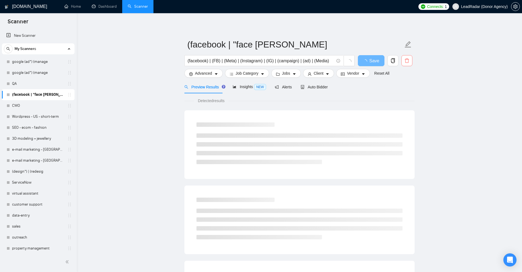
click at [408, 60] on icon "delete" at bounding box center [407, 60] width 5 height 5
click at [402, 89] on span "Yes" at bounding box center [404, 88] width 6 height 6
click at [29, 105] on link "CMO" at bounding box center [38, 105] width 52 height 11
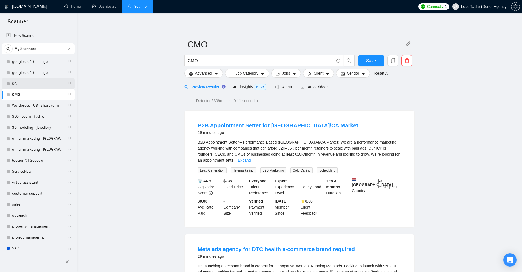
click at [48, 87] on link "QA" at bounding box center [38, 83] width 52 height 11
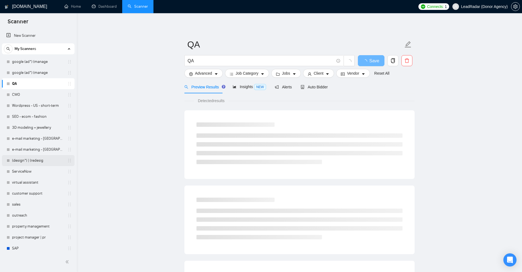
click at [38, 157] on link "(design*) | (redesig" at bounding box center [38, 160] width 52 height 11
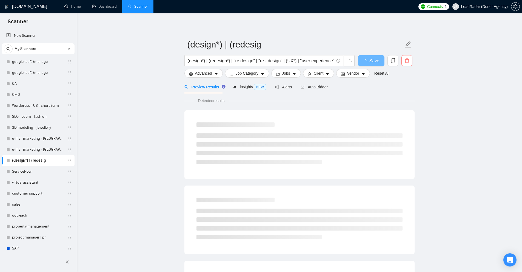
click at [405, 61] on icon "delete" at bounding box center [407, 60] width 5 height 5
click at [407, 89] on button "Yes" at bounding box center [404, 88] width 11 height 7
click at [35, 174] on link "ServiceNow" at bounding box center [38, 171] width 52 height 11
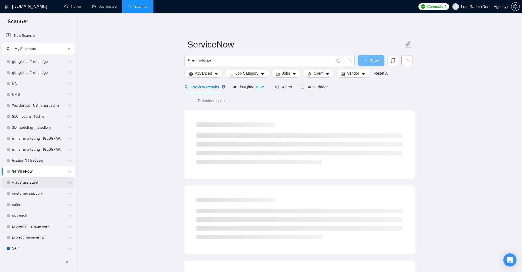
click at [31, 184] on link "virtual assistant" at bounding box center [38, 182] width 52 height 11
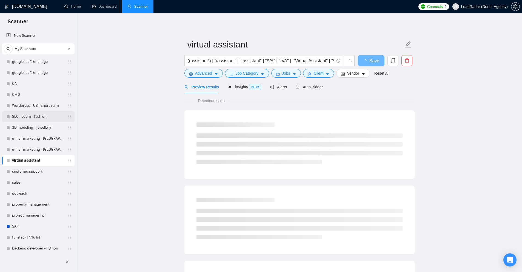
scroll to position [35, 0]
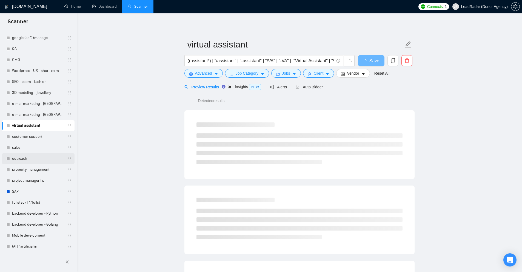
click at [24, 162] on link "outreach" at bounding box center [38, 158] width 52 height 11
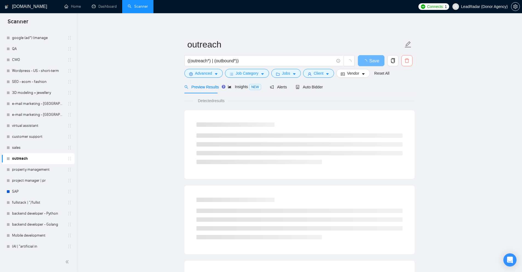
click at [409, 60] on icon "delete" at bounding box center [407, 60] width 5 height 5
click at [402, 88] on span "Yes" at bounding box center [404, 88] width 6 height 6
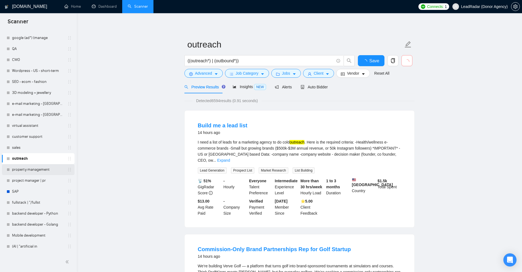
click at [35, 169] on link "property management" at bounding box center [38, 169] width 52 height 11
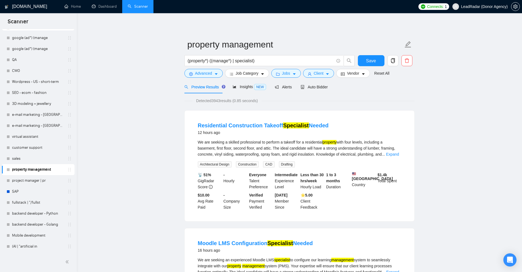
scroll to position [24, 0]
click at [34, 184] on link "project manager | pr" at bounding box center [38, 180] width 52 height 11
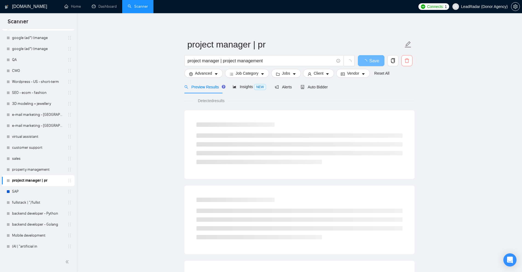
click at [408, 62] on icon "delete" at bounding box center [407, 60] width 5 height 5
click at [405, 90] on span "Yes" at bounding box center [404, 88] width 6 height 6
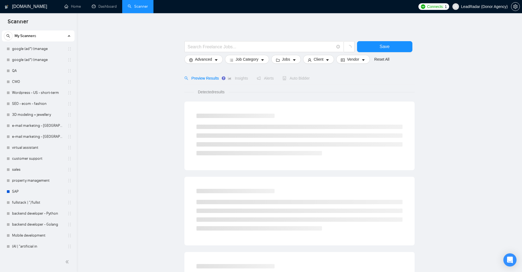
scroll to position [13, 0]
click at [39, 70] on link "QA" at bounding box center [38, 70] width 52 height 11
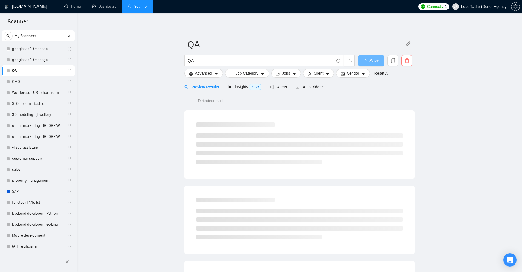
click at [408, 60] on icon "delete" at bounding box center [407, 60] width 4 height 4
click at [405, 89] on span "Yes" at bounding box center [404, 88] width 6 height 6
click at [41, 58] on link "google (ad*) (manage" at bounding box center [38, 59] width 52 height 11
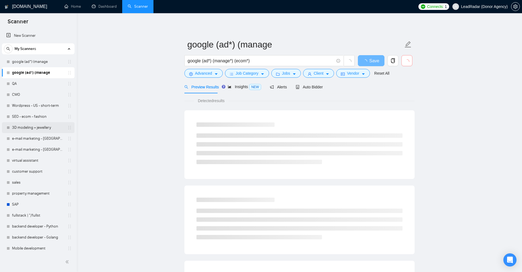
click at [23, 125] on link "3D modeling + jewellery" at bounding box center [38, 127] width 52 height 11
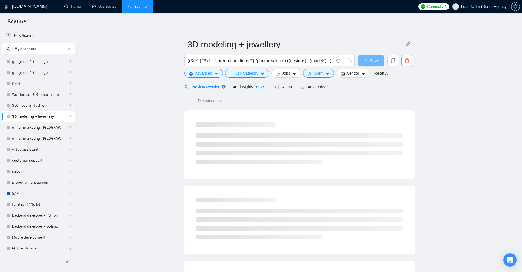
click at [406, 61] on icon "delete" at bounding box center [407, 60] width 5 height 5
click at [405, 88] on span "Yes" at bounding box center [404, 88] width 6 height 6
click at [31, 145] on link "virtual assistant" at bounding box center [38, 149] width 52 height 11
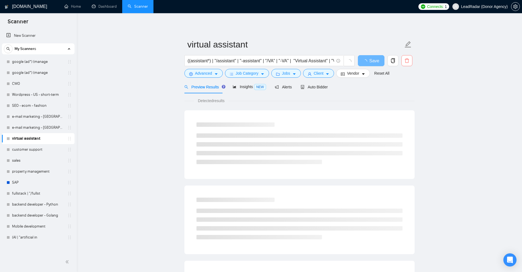
click at [409, 62] on icon "delete" at bounding box center [407, 60] width 5 height 5
click at [406, 88] on span "Yes" at bounding box center [404, 88] width 6 height 6
click at [22, 197] on link "fullstack | "/fullst" at bounding box center [38, 193] width 52 height 11
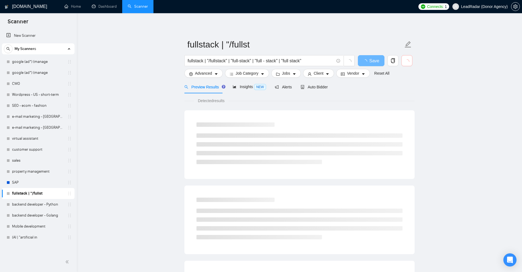
click at [409, 59] on span "button" at bounding box center [407, 61] width 5 height 8
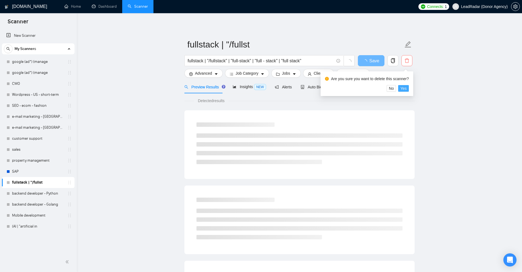
click at [405, 89] on span "Yes" at bounding box center [404, 88] width 6 height 6
click at [44, 212] on link "Mobile development" at bounding box center [38, 215] width 52 height 11
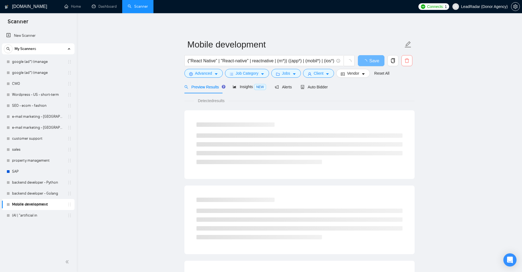
click at [409, 61] on icon "delete" at bounding box center [407, 60] width 5 height 5
click at [405, 88] on span "Yes" at bounding box center [404, 88] width 6 height 6
click at [33, 194] on link "backend developer - Golang" at bounding box center [38, 193] width 52 height 11
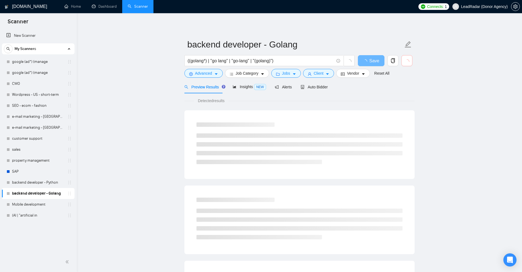
click at [409, 60] on icon "loading" at bounding box center [407, 61] width 7 height 7
click at [409, 60] on icon "loading" at bounding box center [407, 61] width 5 height 5
click at [409, 60] on icon "loading" at bounding box center [407, 61] width 7 height 7
click at [409, 60] on icon "delete" at bounding box center [407, 60] width 5 height 5
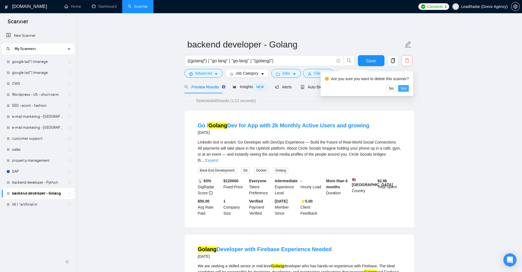
click at [404, 89] on span "Yes" at bounding box center [404, 88] width 6 height 6
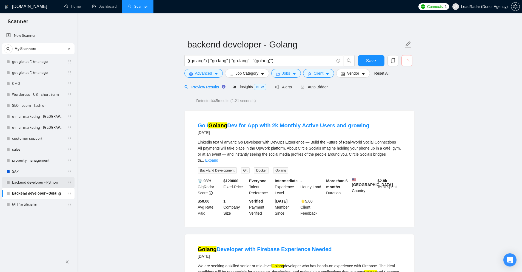
click at [44, 179] on link "backend developer - Python" at bounding box center [38, 182] width 52 height 11
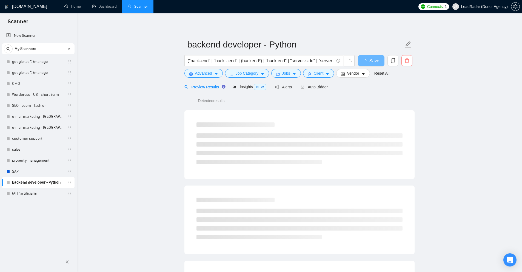
click at [409, 56] on button "button" at bounding box center [407, 60] width 11 height 11
click at [402, 88] on span "Yes" at bounding box center [404, 88] width 6 height 6
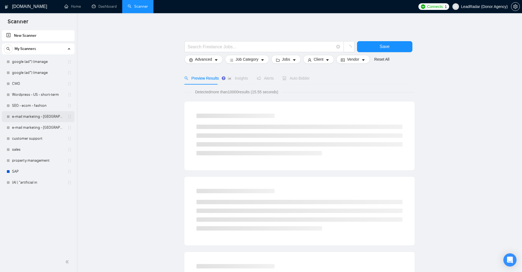
click at [33, 115] on link "e-mail marketing - EU, Oceania + Asia" at bounding box center [38, 116] width 52 height 11
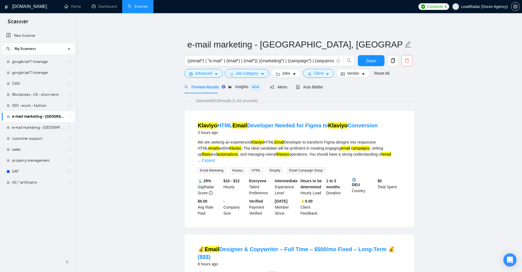
click at [406, 63] on icon "delete" at bounding box center [407, 60] width 4 height 4
click at [407, 83] on div "Are you sure you want to delete this scanner?" at bounding box center [367, 80] width 84 height 10
click at [406, 87] on span "Yes" at bounding box center [404, 88] width 6 height 6
click at [40, 106] on link "SEO - ecom - fashion" at bounding box center [38, 105] width 52 height 11
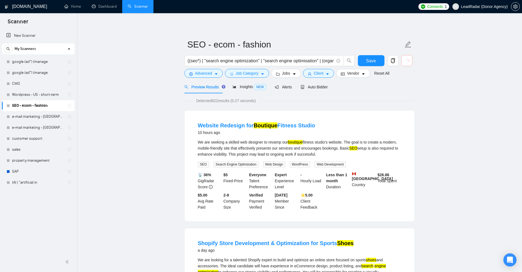
click at [411, 61] on button "button" at bounding box center [407, 60] width 11 height 11
click at [411, 61] on span "delete" at bounding box center [407, 60] width 10 height 5
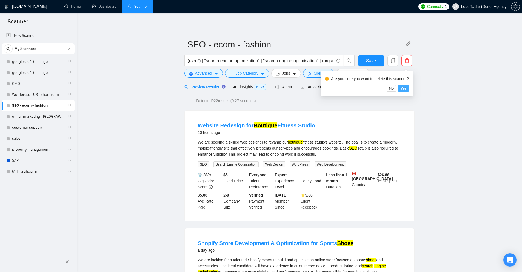
click at [404, 89] on span "Yes" at bounding box center [404, 88] width 6 height 6
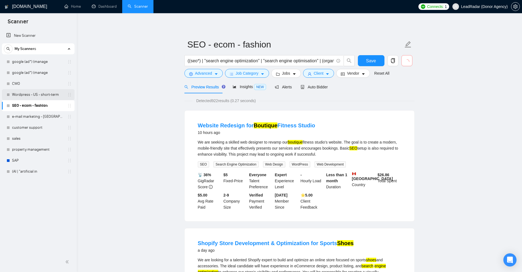
click at [10, 97] on div "Wordpress - US - short-term" at bounding box center [39, 94] width 65 height 11
click at [49, 93] on link "Wordpress - US - short-term" at bounding box center [38, 94] width 52 height 11
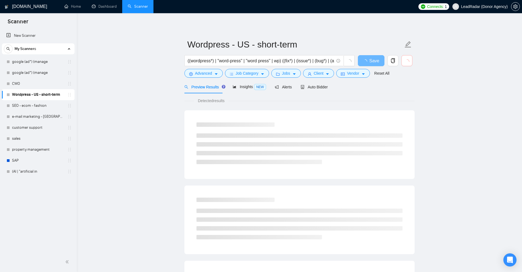
click at [408, 62] on icon "loading" at bounding box center [407, 61] width 7 height 7
click at [409, 62] on icon "delete" at bounding box center [407, 60] width 5 height 5
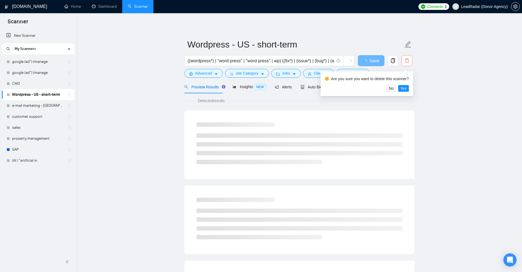
click at [409, 89] on div "Are you sure you want to delete this scanner? No Yes" at bounding box center [367, 83] width 93 height 25
click at [406, 89] on button "Yes" at bounding box center [404, 88] width 11 height 7
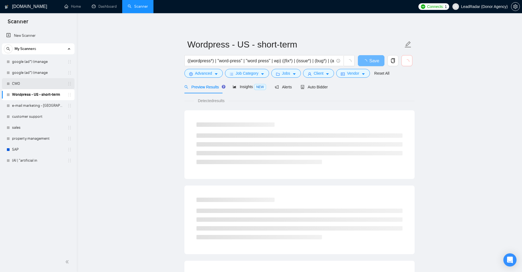
click at [36, 86] on link "CMO" at bounding box center [38, 83] width 52 height 11
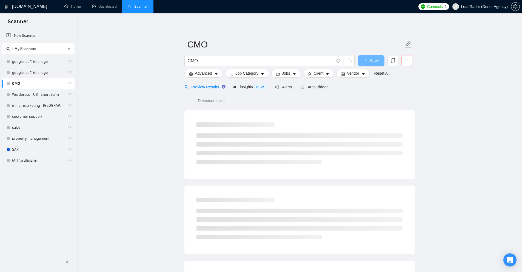
click at [410, 61] on button "button" at bounding box center [407, 60] width 11 height 11
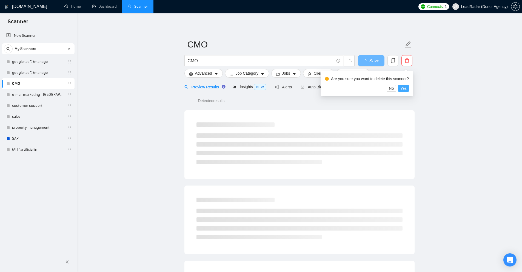
click at [404, 89] on span "Yes" at bounding box center [404, 88] width 6 height 6
click at [44, 96] on link "e-mail marketing - Americas" at bounding box center [38, 94] width 52 height 11
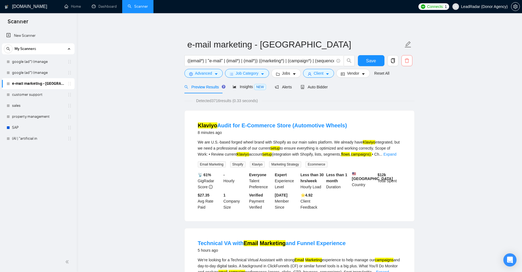
click at [410, 64] on button "button" at bounding box center [407, 60] width 11 height 11
click at [403, 88] on span "Yes" at bounding box center [404, 88] width 6 height 6
click at [42, 92] on link "customer support" at bounding box center [38, 94] width 52 height 11
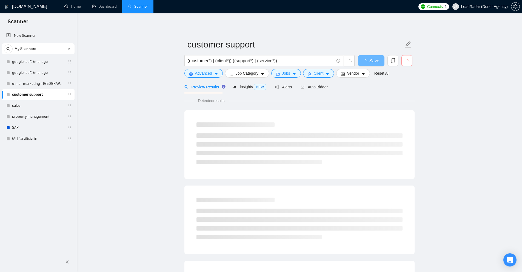
click at [420, 59] on main "customer support ((customer*) | (client*)) ((support*) | (service*)) Save Advan…" at bounding box center [300, 250] width 428 height 457
click at [412, 61] on button "button" at bounding box center [407, 60] width 11 height 11
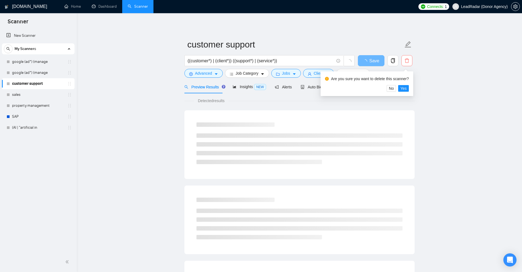
click at [411, 61] on span "delete" at bounding box center [407, 60] width 10 height 5
click at [412, 63] on span "delete" at bounding box center [407, 60] width 10 height 5
click at [405, 90] on span "Yes" at bounding box center [404, 88] width 6 height 6
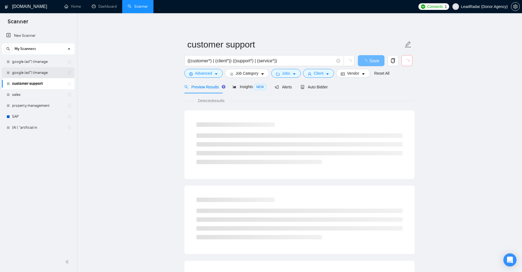
drag, startPoint x: 61, startPoint y: 53, endPoint x: 45, endPoint y: 78, distance: 29.4
click at [61, 55] on div "My Scanners google (ad*) (manage google (ad*) (manage customer support sales pr…" at bounding box center [38, 88] width 73 height 90
click at [32, 92] on link "sales" at bounding box center [38, 94] width 52 height 11
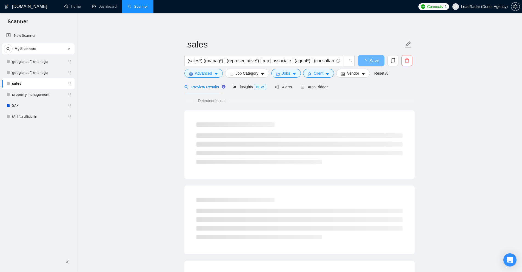
click at [407, 61] on icon "delete" at bounding box center [407, 60] width 5 height 5
click at [405, 89] on span "Yes" at bounding box center [404, 88] width 6 height 6
click at [41, 61] on link "google (ad*) (manage" at bounding box center [38, 61] width 52 height 11
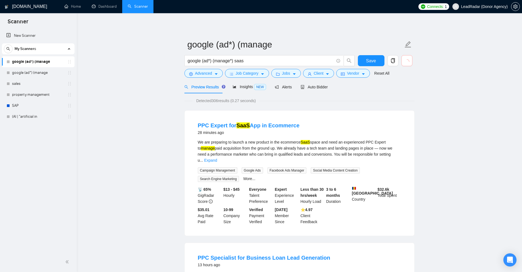
click at [408, 63] on icon "loading" at bounding box center [407, 61] width 7 height 7
click at [408, 63] on icon "delete" at bounding box center [407, 60] width 4 height 4
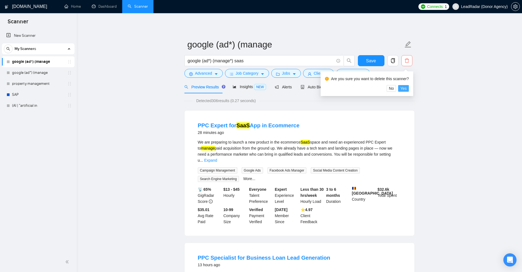
click at [406, 90] on button "Yes" at bounding box center [404, 88] width 11 height 7
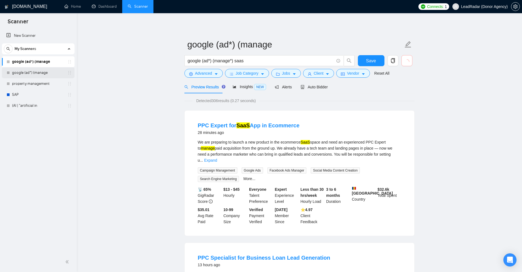
click at [45, 75] on link "google (ad*) (manage" at bounding box center [38, 72] width 52 height 11
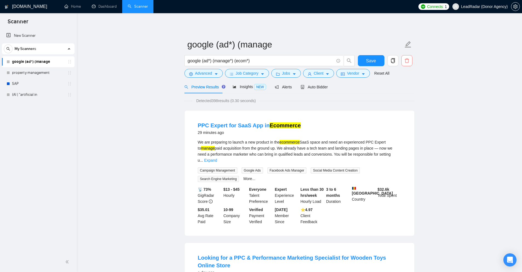
click at [405, 63] on button "button" at bounding box center [407, 60] width 11 height 11
click at [406, 89] on button "Yes" at bounding box center [404, 88] width 11 height 7
click at [32, 75] on link "property management" at bounding box center [38, 72] width 52 height 11
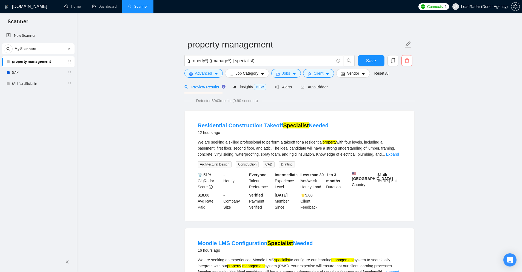
click at [410, 62] on span "delete" at bounding box center [407, 60] width 10 height 5
click at [403, 87] on span "Yes" at bounding box center [404, 88] width 6 height 6
click at [27, 81] on link "(AI | "artificial in" at bounding box center [38, 83] width 52 height 11
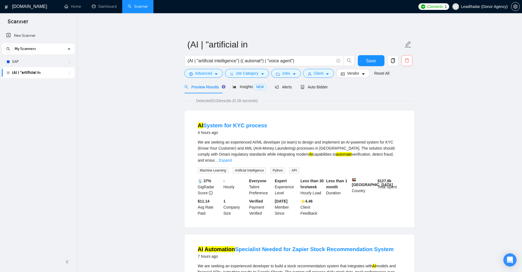
click at [410, 63] on span "delete" at bounding box center [407, 60] width 10 height 5
click at [404, 87] on span "Yes" at bounding box center [404, 88] width 6 height 6
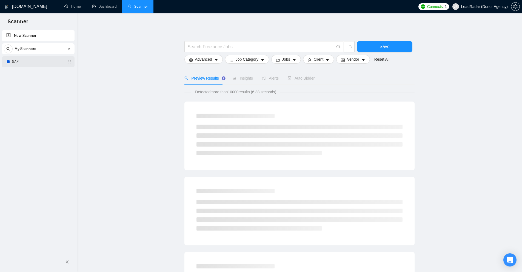
click at [36, 63] on link "SAP" at bounding box center [38, 61] width 52 height 11
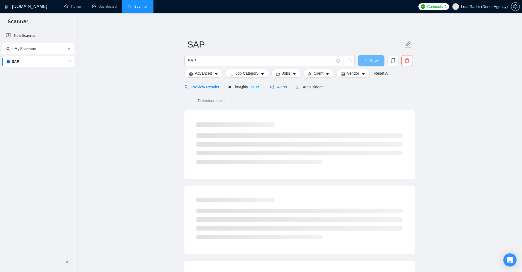
click at [277, 88] on span "Alerts" at bounding box center [278, 87] width 17 height 4
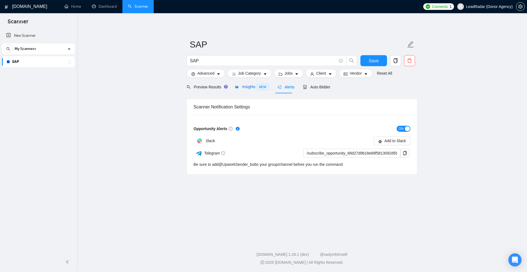
click at [258, 86] on span "NEW" at bounding box center [262, 87] width 12 height 6
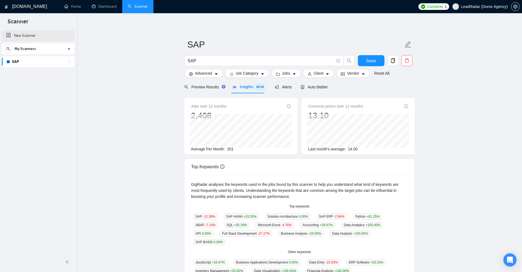
click at [41, 39] on link "New Scanner" at bounding box center [38, 35] width 64 height 11
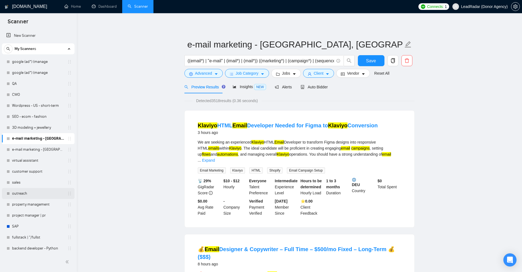
click at [29, 193] on link "outreach" at bounding box center [38, 193] width 52 height 11
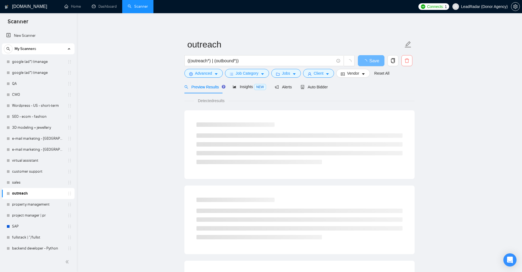
click at [408, 58] on icon "delete" at bounding box center [407, 60] width 5 height 5
click at [402, 89] on span "Yes" at bounding box center [404, 88] width 6 height 6
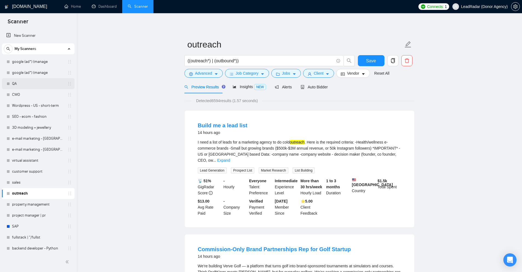
click at [23, 87] on link "QA" at bounding box center [38, 83] width 52 height 11
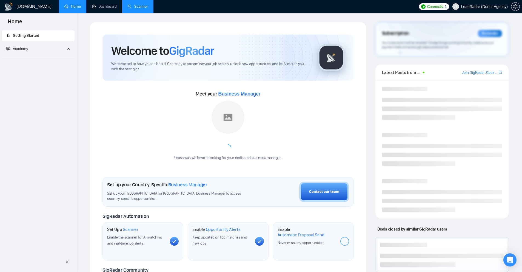
click at [148, 4] on link "Scanner" at bounding box center [138, 6] width 20 height 5
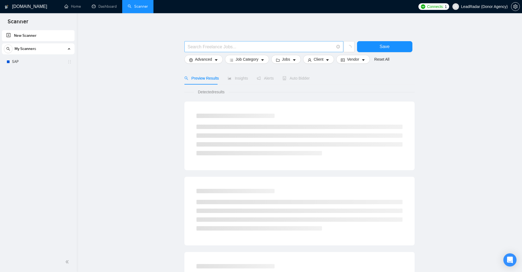
click at [199, 44] on input "text" at bounding box center [261, 46] width 146 height 7
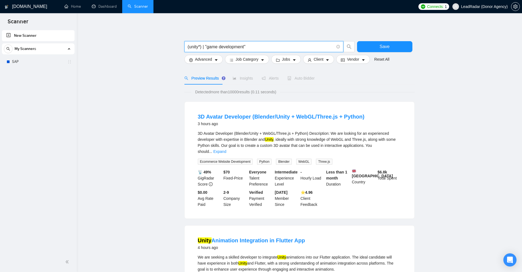
type input "(unity*) | "game development""
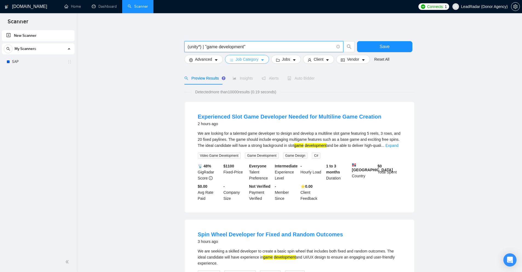
click at [250, 59] on span "Job Category" at bounding box center [247, 59] width 23 height 6
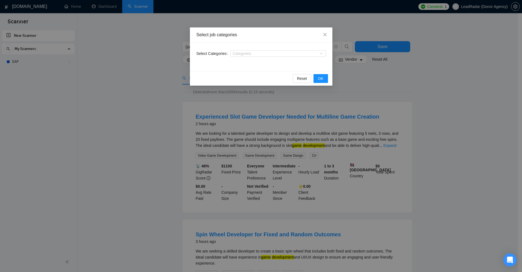
click at [381, 92] on div "Select job categories Select Categories Categories Reset OK" at bounding box center [261, 136] width 522 height 272
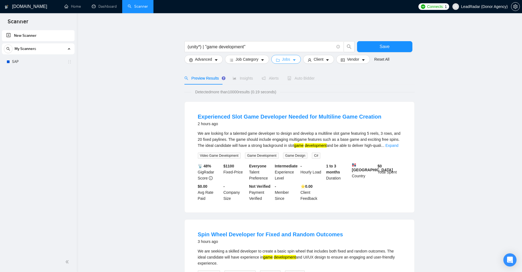
click at [272, 61] on button "Jobs" at bounding box center [287, 59] width 30 height 9
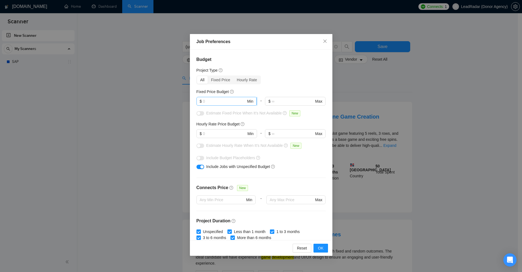
click at [241, 104] on span "$ Min" at bounding box center [227, 101] width 60 height 9
click at [247, 101] on span "Min" at bounding box center [250, 101] width 6 height 6
click at [238, 101] on input "text" at bounding box center [224, 101] width 43 height 6
click at [235, 100] on input "text" at bounding box center [224, 101] width 43 height 6
click at [233, 135] on input "text" at bounding box center [224, 134] width 43 height 6
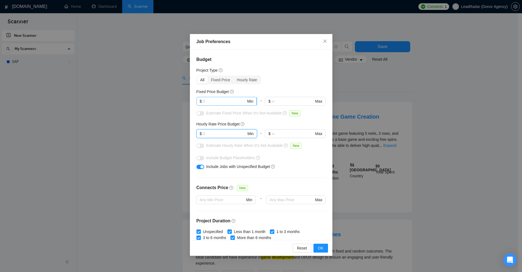
click at [226, 101] on input "text" at bounding box center [224, 101] width 43 height 6
click at [224, 129] on div "Hourly Rate Price Budget $ Min - $ Max" at bounding box center [261, 131] width 129 height 21
click at [230, 102] on input "text" at bounding box center [224, 101] width 43 height 6
click at [225, 132] on input "text" at bounding box center [224, 134] width 43 height 6
click at [230, 100] on input "text" at bounding box center [224, 101] width 43 height 6
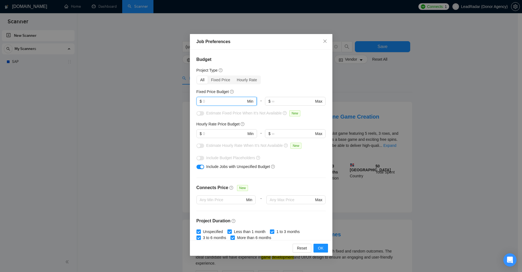
click at [237, 103] on input "text" at bounding box center [224, 101] width 43 height 6
click at [215, 133] on input "text" at bounding box center [224, 134] width 43 height 6
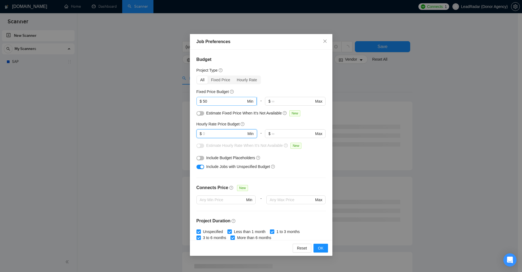
click at [219, 100] on input "50" at bounding box center [224, 101] width 43 height 6
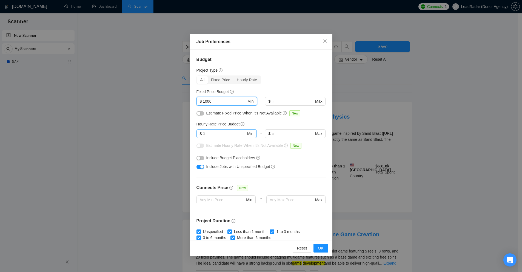
type input "1000"
click at [224, 134] on input "text" at bounding box center [224, 134] width 43 height 6
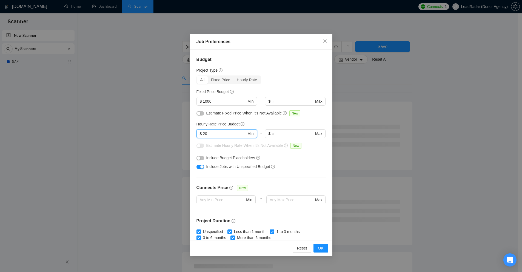
type input "20"
click at [486, 118] on div "Job Preferences Budget Project Type All Fixed Price Hourly Rate Fixed Price Bud…" at bounding box center [261, 136] width 522 height 272
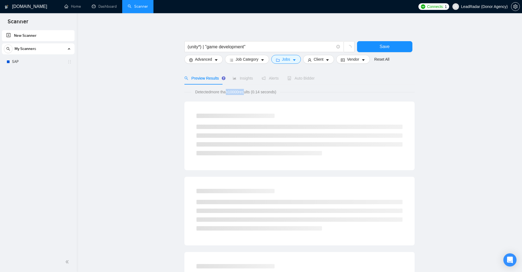
drag, startPoint x: 226, startPoint y: 91, endPoint x: 257, endPoint y: 91, distance: 30.7
click at [257, 91] on span "Detected more than 10000 results (0.14 seconds)" at bounding box center [235, 92] width 89 height 6
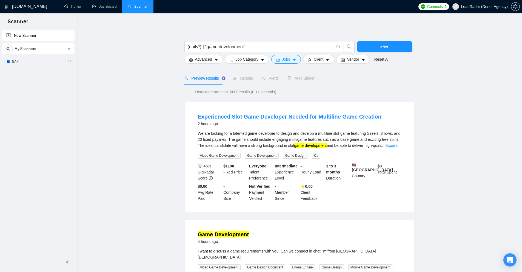
click at [293, 95] on div "Detected more than 10000 results (0.17 seconds)" at bounding box center [300, 92] width 230 height 6
click at [395, 146] on link "Expand" at bounding box center [392, 145] width 13 height 4
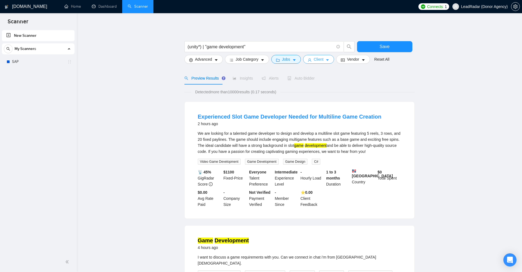
click at [313, 55] on button "Client" at bounding box center [318, 59] width 31 height 9
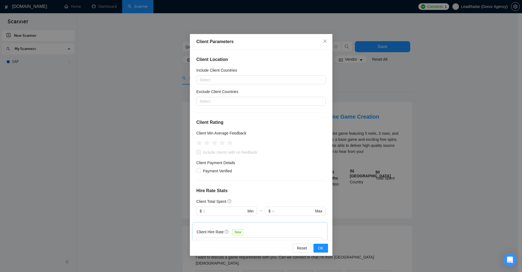
click at [364, 68] on div "Client Parameters Client Location Include Client Countries Select Exclude Clien…" at bounding box center [261, 136] width 522 height 272
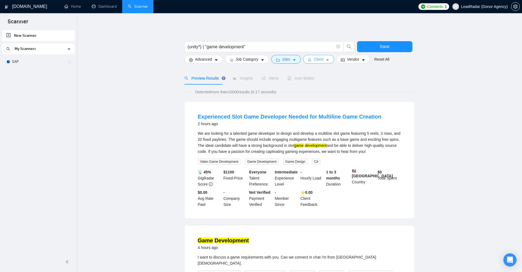
click at [326, 60] on icon "caret-down" at bounding box center [328, 60] width 4 height 4
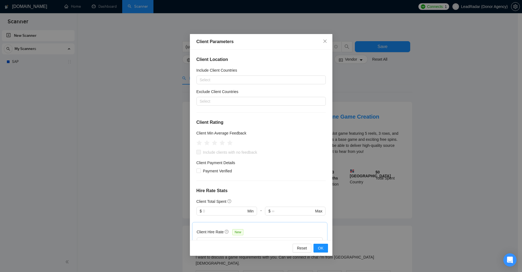
click at [343, 76] on div "Client Parameters Client Location Include Client Countries Select Exclude Clien…" at bounding box center [261, 136] width 522 height 272
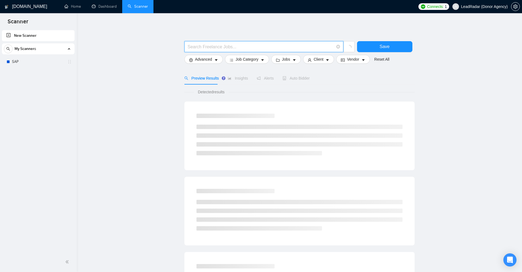
click at [244, 47] on input "text" at bounding box center [261, 46] width 146 height 7
type input "(unity*)"
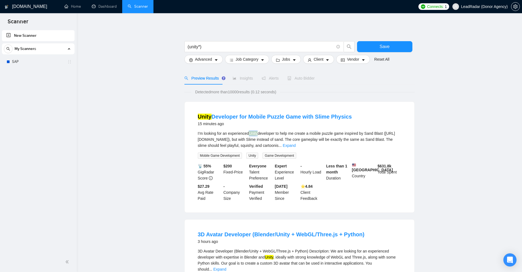
drag, startPoint x: 250, startPoint y: 133, endPoint x: 259, endPoint y: 132, distance: 9.1
click at [259, 132] on div "I’m looking for an experienced Unity developer to help me create a mobile puzzl…" at bounding box center [300, 139] width 204 height 18
click at [264, 133] on div "I’m looking for an experienced Unity developer to help me create a mobile puzzl…" at bounding box center [300, 139] width 204 height 18
click at [318, 60] on span "Client" at bounding box center [319, 59] width 10 height 6
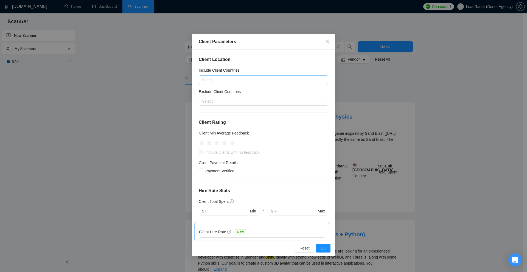
click at [263, 78] on div at bounding box center [260, 80] width 121 height 7
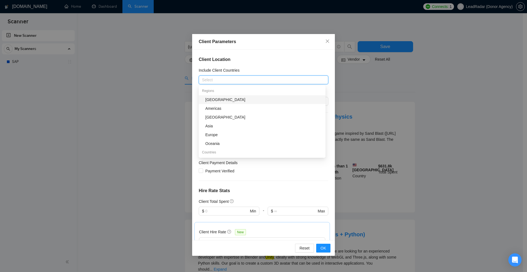
drag, startPoint x: 221, startPoint y: 96, endPoint x: 234, endPoint y: 80, distance: 20.9
click at [234, 80] on body "Scanner New Scanner My Scanners SAP [DOMAIN_NAME] Home Dashboard Scanner Connec…" at bounding box center [261, 136] width 522 height 272
click at [234, 80] on div at bounding box center [260, 80] width 121 height 7
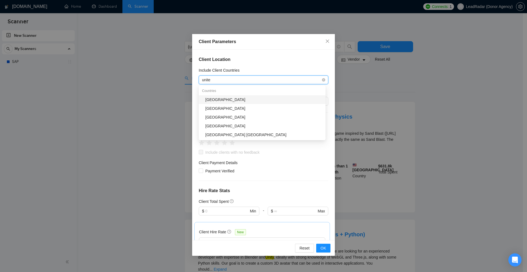
type input "united"
click at [228, 100] on div "[GEOGRAPHIC_DATA]" at bounding box center [263, 100] width 117 height 6
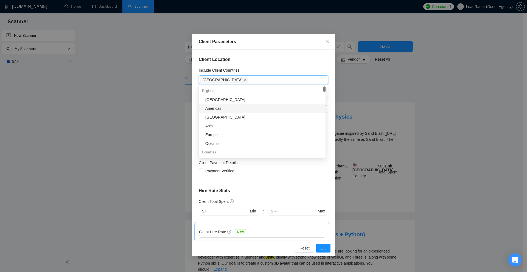
click at [430, 113] on div "Client Parameters Client Location Include Client Countries [GEOGRAPHIC_DATA] Ex…" at bounding box center [263, 136] width 527 height 272
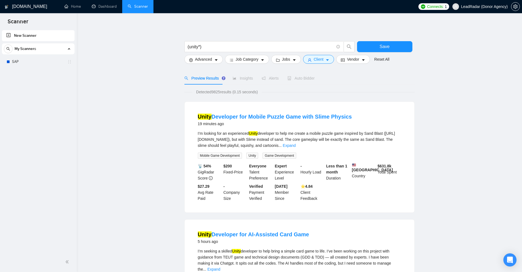
click at [388, 167] on b "$ 631.8k" at bounding box center [385, 166] width 14 height 4
drag, startPoint x: 388, startPoint y: 167, endPoint x: 390, endPoint y: 176, distance: 9.6
click at [390, 176] on div "$ 631.8k Total Spent" at bounding box center [390, 172] width 26 height 18
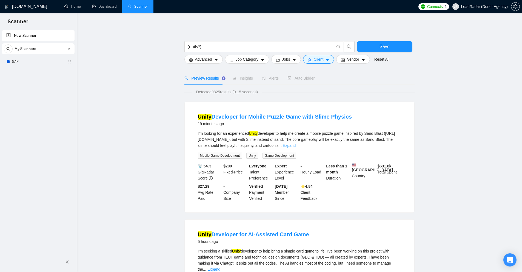
click at [296, 146] on link "Expand" at bounding box center [289, 145] width 13 height 4
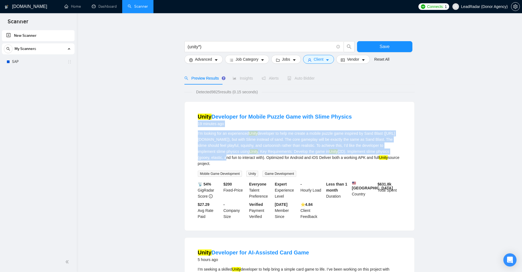
drag, startPoint x: 281, startPoint y: 160, endPoint x: 182, endPoint y: 128, distance: 104.2
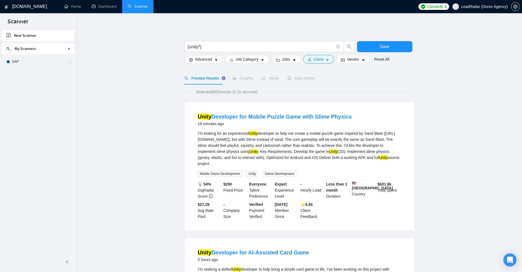
drag, startPoint x: 256, startPoint y: 145, endPoint x: 334, endPoint y: 162, distance: 80.1
click at [334, 162] on li "Unity Developer for Mobile Puzzle Game with Slime Physics 19 minutes ago I’m lo…" at bounding box center [299, 165] width 217 height 115
click at [334, 162] on div "I’m looking for an experienced Unity developer to help me create a mobile puzzl…" at bounding box center [300, 148] width 204 height 36
drag, startPoint x: 315, startPoint y: 166, endPoint x: 189, endPoint y: 134, distance: 130.2
click at [189, 134] on div "Unity Developer for Mobile Puzzle Game with Slime Physics 19 minutes ago I’m lo…" at bounding box center [300, 166] width 230 height 129
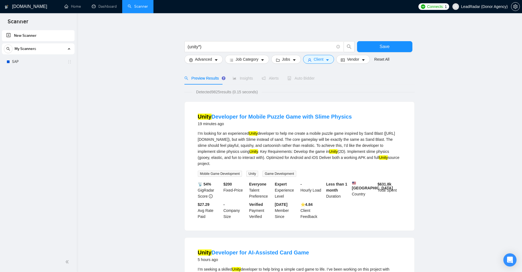
click at [189, 134] on div "Unity Developer for Mobile Puzzle Game with Slime Physics 19 minutes ago I’m lo…" at bounding box center [300, 166] width 230 height 129
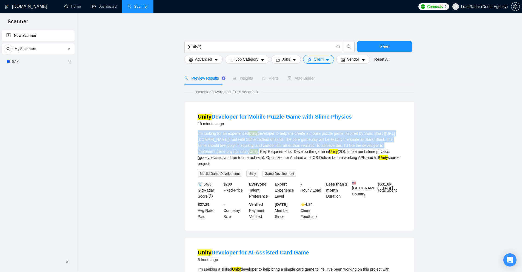
drag, startPoint x: 351, startPoint y: 151, endPoint x: 197, endPoint y: 132, distance: 155.8
click at [197, 132] on li "Unity Developer for Mobile Puzzle Game with Slime Physics 19 minutes ago I’m lo…" at bounding box center [299, 165] width 217 height 115
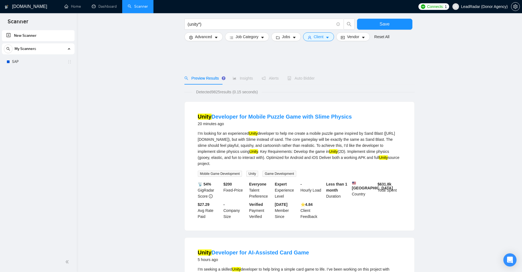
scroll to position [165, 0]
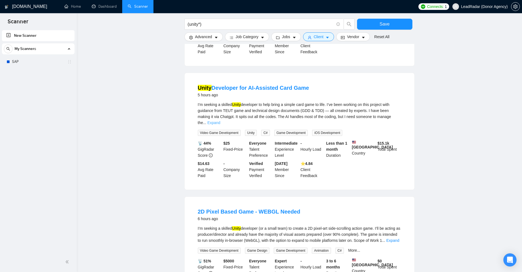
click at [221, 121] on link "Expand" at bounding box center [214, 122] width 13 height 4
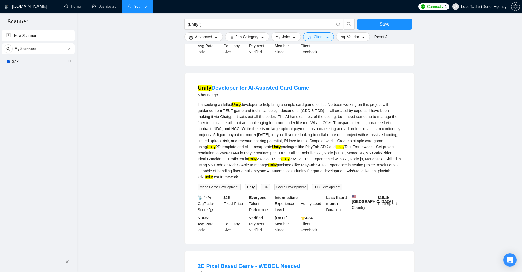
scroll to position [0, 0]
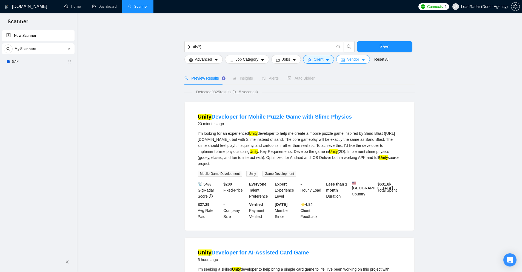
click at [341, 61] on icon "idcard" at bounding box center [343, 60] width 4 height 3
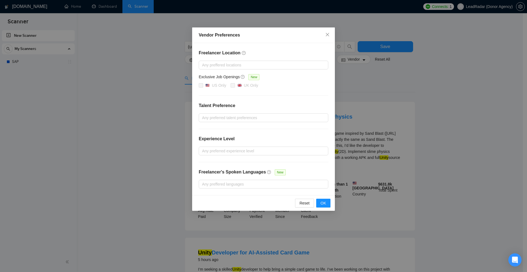
click at [367, 77] on div "Vendor Preferences Freelancer Location Any preffered locations Exclusive Job Op…" at bounding box center [263, 136] width 527 height 272
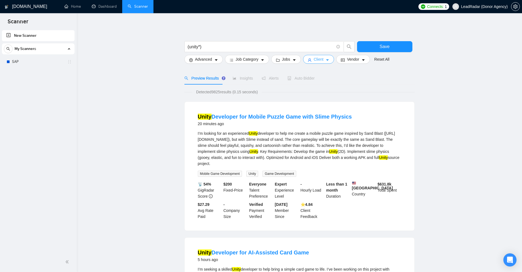
click at [306, 57] on button "Client" at bounding box center [318, 59] width 31 height 9
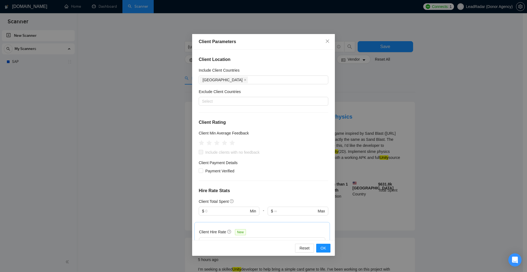
click at [385, 97] on div "Client Parameters Client Location Include Client Countries [GEOGRAPHIC_DATA] Ex…" at bounding box center [263, 136] width 527 height 272
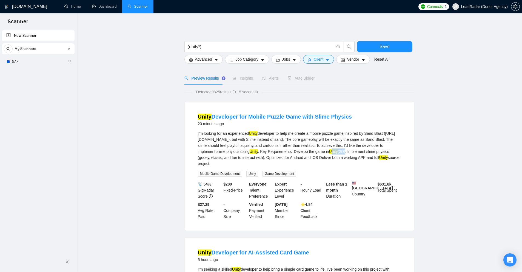
drag, startPoint x: 222, startPoint y: 157, endPoint x: 241, endPoint y: 156, distance: 19.5
click at [238, 156] on div "I’m looking for an experienced Unity developer to help me create a mobile puzzl…" at bounding box center [300, 148] width 204 height 36
click at [241, 156] on div "I’m looking for an experienced Unity developer to help me create a mobile puzzl…" at bounding box center [300, 148] width 204 height 36
click at [201, 62] on span "Advanced" at bounding box center [203, 59] width 17 height 6
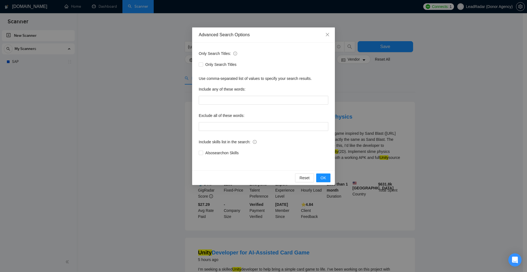
click at [168, 70] on div "Advanced Search Options Only Search Titles: Only Search Titles Use comma-separa…" at bounding box center [263, 136] width 527 height 272
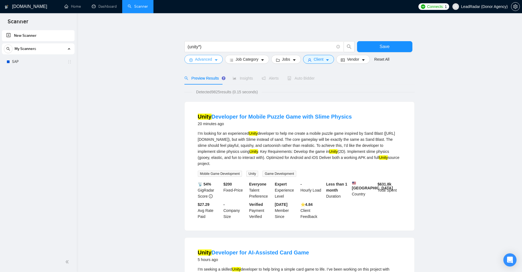
click at [205, 60] on span "Advanced" at bounding box center [203, 59] width 17 height 6
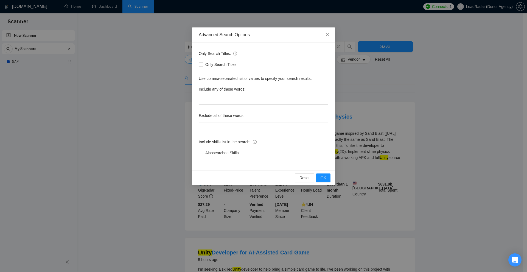
click at [205, 60] on div "Only Search Titles" at bounding box center [263, 64] width 129 height 9
click at [384, 60] on div "Advanced Search Options Only Search Titles: Only Search Titles Use comma-separa…" at bounding box center [263, 136] width 527 height 272
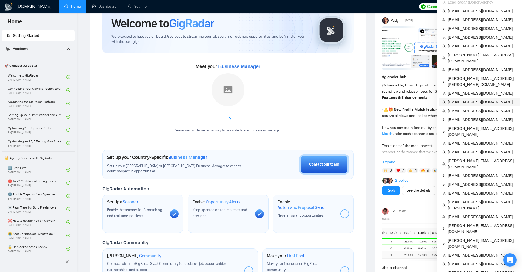
scroll to position [55, 0]
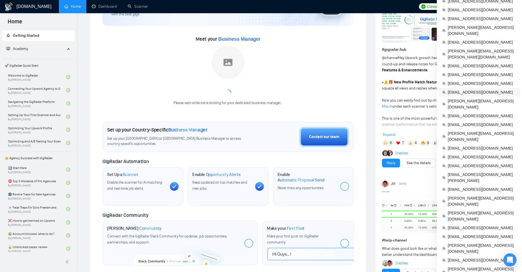
click at [465, 89] on span "[EMAIL_ADDRESS][DOMAIN_NAME]" at bounding box center [482, 92] width 69 height 6
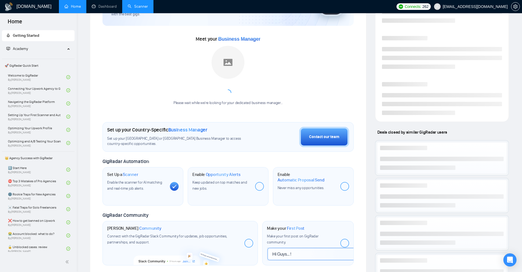
click at [139, 9] on link "Scanner" at bounding box center [138, 6] width 20 height 5
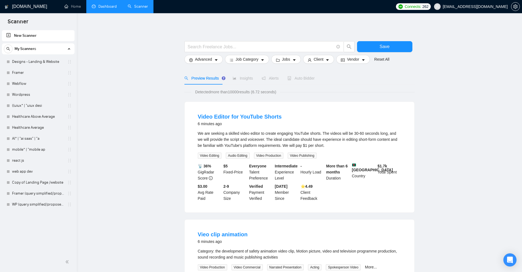
click at [92, 7] on link "Dashboard" at bounding box center [104, 6] width 25 height 5
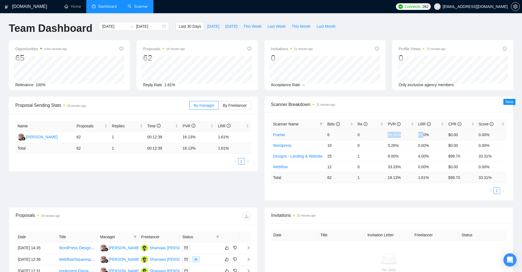
drag, startPoint x: 388, startPoint y: 132, endPoint x: 426, endPoint y: 134, distance: 38.4
click at [425, 132] on tr "Framer 6 0 50.00% 0.00% $0.00 0.00%" at bounding box center [389, 134] width 236 height 11
drag, startPoint x: 429, startPoint y: 137, endPoint x: 378, endPoint y: 137, distance: 51.0
click at [378, 137] on tr "Framer 6 0 50.00% 0.00% $0.00 0.00%" at bounding box center [389, 134] width 236 height 11
drag, startPoint x: 386, startPoint y: 145, endPoint x: 430, endPoint y: 145, distance: 43.6
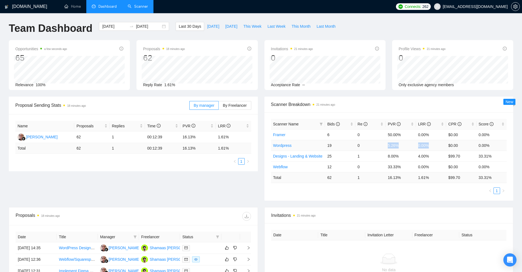
click at [430, 145] on tr "Wordpress 19 0 5.26% 0.00% $0.00 0.00%" at bounding box center [389, 145] width 236 height 11
drag, startPoint x: 432, startPoint y: 155, endPoint x: 388, endPoint y: 158, distance: 44.3
click at [388, 158] on tr "Designs - Landing & Website 25 1 8.00% 4.00% $99.70 33.31%" at bounding box center [389, 156] width 236 height 11
drag, startPoint x: 388, startPoint y: 165, endPoint x: 438, endPoint y: 166, distance: 49.9
click at [438, 166] on tr "Webflow 12 0 33.33% 0.00% $0.00 0.00%" at bounding box center [389, 166] width 236 height 11
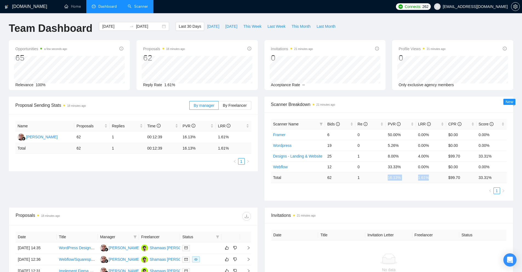
drag, startPoint x: 420, startPoint y: 178, endPoint x: 377, endPoint y: 181, distance: 42.6
click at [380, 178] on tr "Total 62 1 16.13 % 1.61 % $ 99.70 33.31 %" at bounding box center [389, 177] width 236 height 11
click at [378, 184] on div "Scanner Name Bids Re PVR LRR CPR Score Framer 6 0 50.00% 0.00% $0.00 0.00% Word…" at bounding box center [389, 156] width 236 height 75
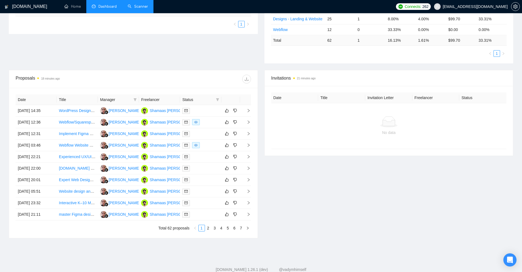
scroll to position [152, 0]
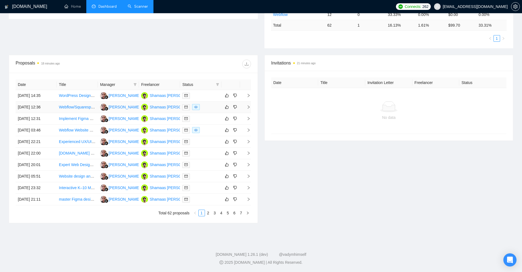
click at [208, 107] on div at bounding box center [200, 107] width 37 height 6
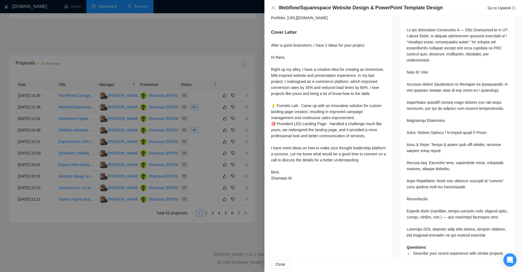
scroll to position [192, 0]
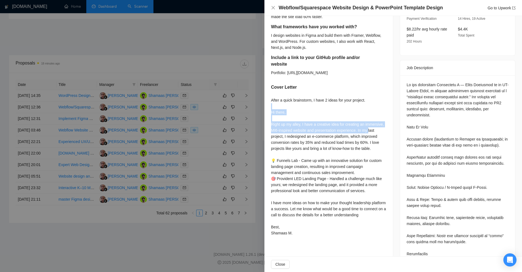
drag, startPoint x: 267, startPoint y: 103, endPoint x: 368, endPoint y: 123, distance: 103.7
click at [368, 123] on div "Describe your recent experience with similar projects I’ve designed and built w…" at bounding box center [329, 106] width 129 height 277
click at [368, 123] on div "After a quick brainstorm, I have 2 ideas for your project. Hi there, Right up m…" at bounding box center [328, 166] width 115 height 139
click at [422, 96] on div "Questions: Describe your recent experience with similar projects What framework…" at bounding box center [458, 202] width 102 height 241
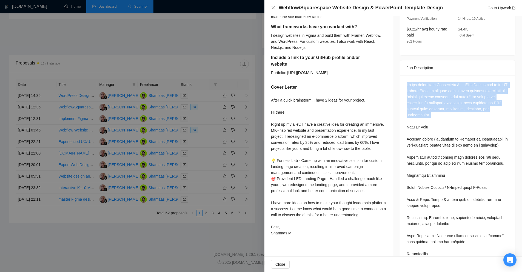
click at [422, 96] on div "Questions: Describe your recent experience with similar projects What framework…" at bounding box center [458, 202] width 102 height 241
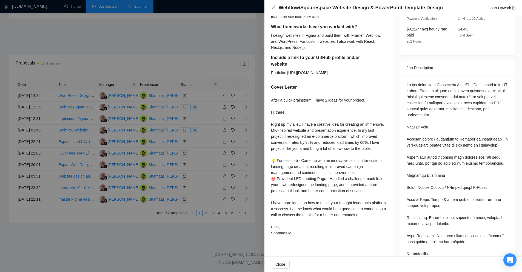
click at [435, 150] on div "Questions: Describe your recent experience with similar projects What framework…" at bounding box center [458, 202] width 102 height 241
click at [430, 231] on div "Questions: Describe your recent experience with similar projects What framework…" at bounding box center [458, 202] width 102 height 241
click at [344, 97] on div "After a quick brainstorm, I have 2 ideas for your project. Hi there, Right up m…" at bounding box center [328, 166] width 115 height 139
click at [175, 71] on div at bounding box center [261, 136] width 522 height 272
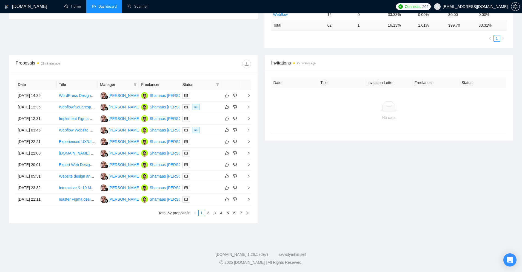
scroll to position [0, 0]
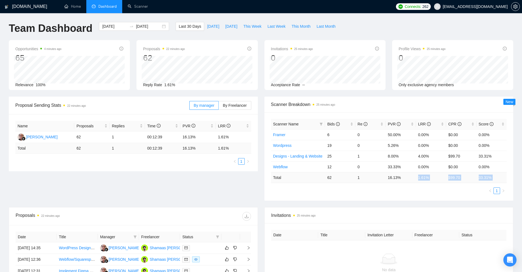
drag, startPoint x: 399, startPoint y: 184, endPoint x: 375, endPoint y: 188, distance: 24.1
click at [381, 188] on div "Scanner Name Bids Re PVR LRR CPR Score Framer 6 0 50.00% 0.00% $0.00 0.00% Word…" at bounding box center [389, 156] width 236 height 75
click at [375, 188] on ul "1" at bounding box center [389, 190] width 236 height 7
click at [371, 215] on span "Invitations 29 minutes ago" at bounding box center [390, 215] width 236 height 7
drag, startPoint x: 384, startPoint y: 177, endPoint x: 424, endPoint y: 177, distance: 40.3
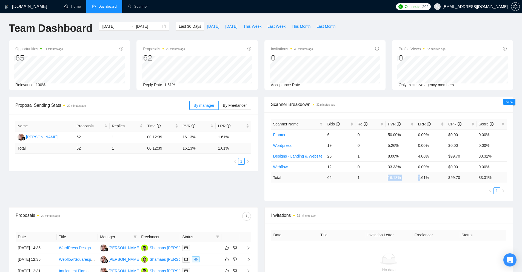
click at [424, 177] on tr "Total 62 1 16.13 % 1.61 % $ 99.70 33.31 %" at bounding box center [389, 177] width 236 height 11
click at [426, 178] on td "1.61 %" at bounding box center [431, 177] width 30 height 11
drag, startPoint x: 397, startPoint y: 179, endPoint x: 403, endPoint y: 177, distance: 7.3
click at [403, 177] on tr "Total 62 1 16.13 % 1.61 % $ 99.70 33.31 %" at bounding box center [389, 177] width 236 height 11
click at [404, 178] on td "16.13 %" at bounding box center [401, 177] width 30 height 11
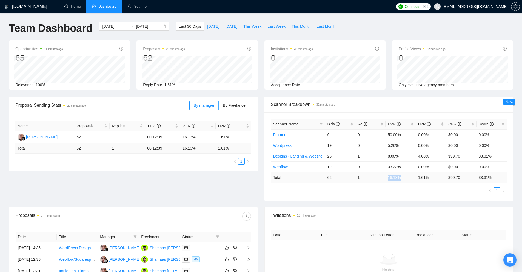
drag, startPoint x: 401, startPoint y: 176, endPoint x: 382, endPoint y: 179, distance: 19.1
click at [382, 179] on tr "Total 62 1 16.13 % 1.61 % $ 99.70 33.31 %" at bounding box center [389, 177] width 236 height 11
click at [395, 183] on div "Scanner Name Bids Re PVR LRR CPR Score Framer 6 0 50.00% 0.00% $0.00 0.00% Word…" at bounding box center [389, 156] width 236 height 75
drag, startPoint x: 408, startPoint y: 177, endPoint x: 414, endPoint y: 178, distance: 6.1
click at [414, 178] on td "16.13 %" at bounding box center [401, 177] width 30 height 11
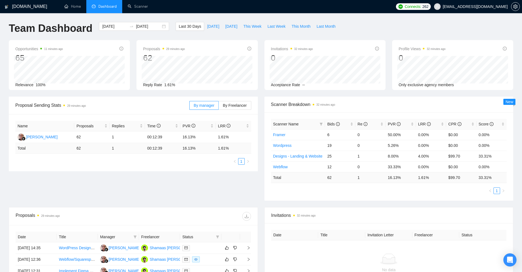
click at [406, 187] on ul "1" at bounding box center [389, 190] width 236 height 7
drag, startPoint x: 388, startPoint y: 178, endPoint x: 403, endPoint y: 178, distance: 15.9
click at [403, 178] on td "16.13 %" at bounding box center [401, 177] width 30 height 11
click at [402, 178] on td "16.13 %" at bounding box center [401, 177] width 30 height 11
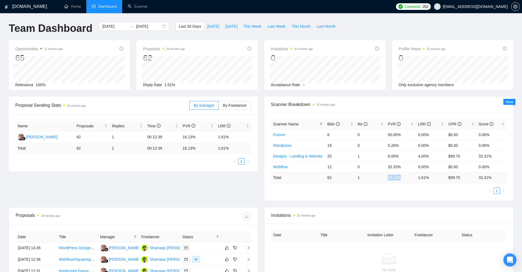
drag, startPoint x: 393, startPoint y: 178, endPoint x: 389, endPoint y: 179, distance: 4.3
click at [389, 179] on td "16.13 %" at bounding box center [401, 177] width 30 height 11
click at [401, 183] on div "Scanner Name Bids Re PVR LRR CPR Score Framer 6 0 50.00% 0.00% $0.00 0.00% Word…" at bounding box center [389, 156] width 236 height 75
click at [140, 7] on link "Scanner" at bounding box center [138, 6] width 20 height 5
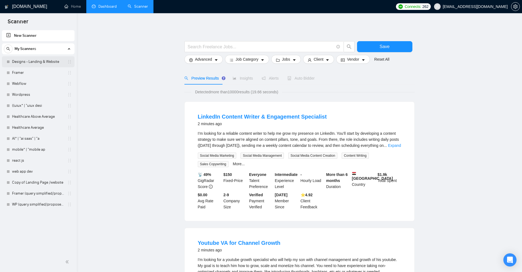
click at [41, 60] on link "Designs - Landing & Website" at bounding box center [38, 61] width 52 height 11
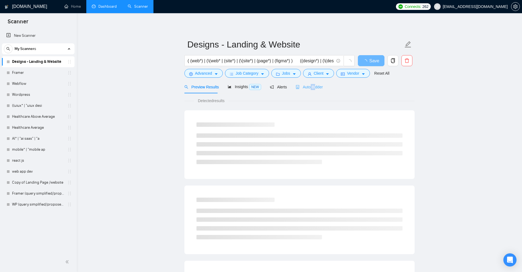
drag, startPoint x: 310, startPoint y: 83, endPoint x: 316, endPoint y: 84, distance: 6.0
click at [316, 84] on div "Auto Bidder" at bounding box center [309, 86] width 27 height 13
click at [316, 85] on span "Auto Bidder" at bounding box center [309, 87] width 27 height 4
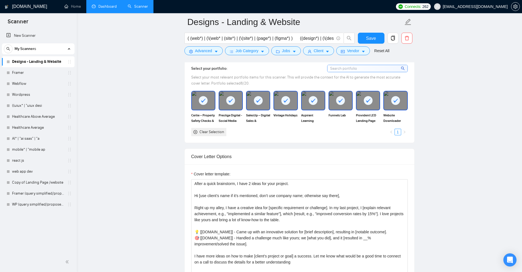
scroll to position [549, 0]
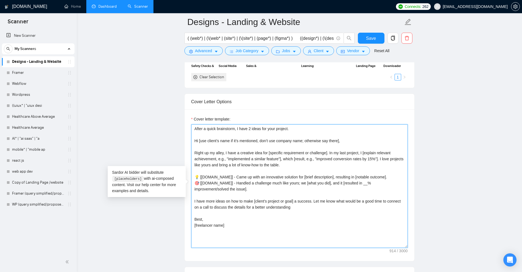
drag, startPoint x: 180, startPoint y: 123, endPoint x: 116, endPoint y: 119, distance: 63.8
click at [327, 161] on textarea "After a quick brainstorm, I have 2 ideas for your project. Hi [use client’s nam…" at bounding box center [299, 185] width 217 height 123
click at [287, 199] on textarea "After a quick brainstorm, I have 2 ideas for your project. Hi [use client’s nam…" at bounding box center [299, 185] width 217 height 123
drag, startPoint x: 215, startPoint y: 173, endPoint x: 207, endPoint y: 84, distance: 89.2
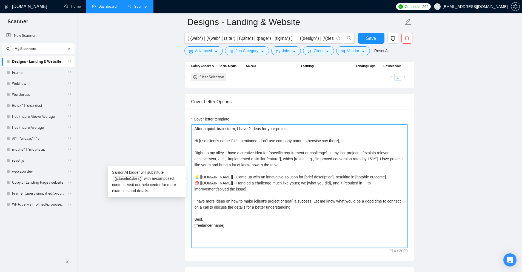
click at [207, 84] on form "Auto Bidding Enabled Auto Bidding Enabled: OFF Auto Bidder Schedule Auto Biddin…" at bounding box center [300, 233] width 230 height 1356
click at [324, 157] on textarea "After a quick brainstorm, I have 2 ideas for your project. Hi [use client’s nam…" at bounding box center [299, 185] width 217 height 123
drag, startPoint x: 200, startPoint y: 175, endPoint x: 297, endPoint y: 188, distance: 97.9
click at [297, 188] on textarea "After a quick brainstorm, I have 2 ideas for your project. Hi [use client’s nam…" at bounding box center [299, 185] width 217 height 123
click at [295, 188] on textarea "After a quick brainstorm, I have 2 ideas for your project. Hi [use client’s nam…" at bounding box center [299, 185] width 217 height 123
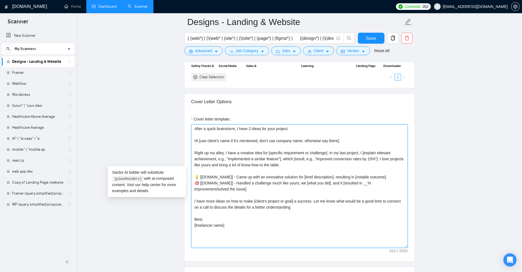
drag, startPoint x: 261, startPoint y: 190, endPoint x: 268, endPoint y: 171, distance: 20.4
click at [194, 173] on textarea "After a quick brainstorm, I have 2 ideas for your project. Hi [use client’s nam…" at bounding box center [299, 185] width 217 height 123
click at [268, 171] on textarea "After a quick brainstorm, I have 2 ideas for your project. Hi [use client’s nam…" at bounding box center [299, 185] width 217 height 123
drag, startPoint x: 268, startPoint y: 188, endPoint x: 196, endPoint y: 174, distance: 73.2
click at [196, 174] on textarea "After a quick brainstorm, I have 2 ideas for your project. Hi [use client’s nam…" at bounding box center [299, 185] width 217 height 123
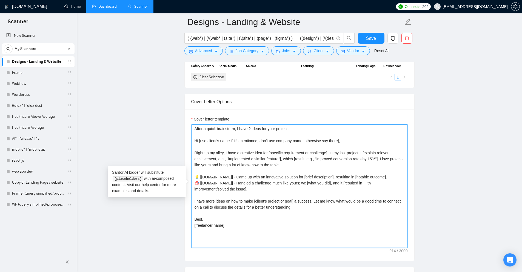
click at [200, 172] on textarea "After a quick brainstorm, I have 2 ideas for your project. Hi [use client’s nam…" at bounding box center [299, 185] width 217 height 123
drag, startPoint x: 203, startPoint y: 176, endPoint x: 232, endPoint y: 179, distance: 29.0
click at [232, 179] on textarea "After a quick brainstorm, I have 2 ideas for your project. Hi [use client’s nam…" at bounding box center [299, 185] width 217 height 123
click at [248, 172] on textarea "After a quick brainstorm, I have 2 ideas for your project. Hi [use client’s nam…" at bounding box center [299, 185] width 217 height 123
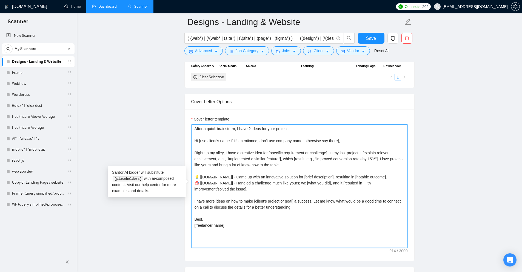
drag, startPoint x: 260, startPoint y: 190, endPoint x: 212, endPoint y: 171, distance: 51.4
click at [196, 177] on textarea "After a quick brainstorm, I have 2 ideas for your project. Hi [use client’s nam…" at bounding box center [299, 185] width 217 height 123
click at [212, 171] on textarea "After a quick brainstorm, I have 2 ideas for your project. Hi [use client’s nam…" at bounding box center [299, 185] width 217 height 123
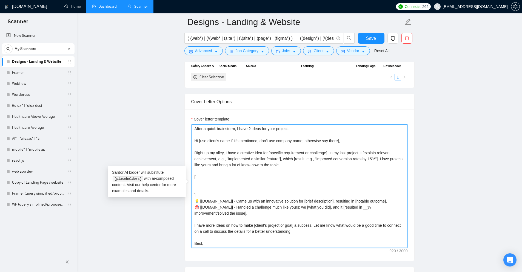
drag, startPoint x: 204, startPoint y: 194, endPoint x: 190, endPoint y: 173, distance: 25.6
type textarea "After a quick brainstorm, I have 2 ideas for your project. Hi [use client’s nam…"
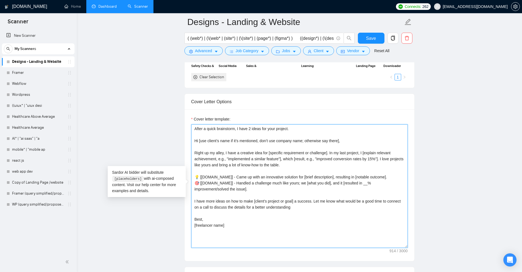
drag, startPoint x: 202, startPoint y: 177, endPoint x: 235, endPoint y: 174, distance: 33.3
click at [235, 174] on textarea "After a quick brainstorm, I have 2 ideas for your project. Hi [use client’s nam…" at bounding box center [299, 185] width 217 height 123
click at [235, 178] on textarea "After a quick brainstorm, I have 2 ideas for your project. Hi [use client’s nam…" at bounding box center [299, 185] width 217 height 123
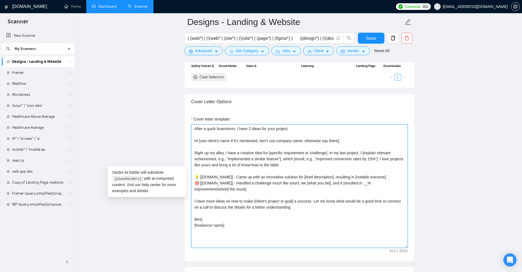
click at [251, 176] on textarea "After a quick brainstorm, I have 2 ideas for your project. Hi [use client’s nam…" at bounding box center [299, 185] width 217 height 123
drag, startPoint x: 245, startPoint y: 176, endPoint x: 392, endPoint y: 180, distance: 147.1
click at [392, 180] on textarea "After a quick brainstorm, I have 2 ideas for your project. Hi [use client’s nam…" at bounding box center [299, 185] width 217 height 123
drag, startPoint x: 397, startPoint y: 173, endPoint x: 308, endPoint y: 179, distance: 89.3
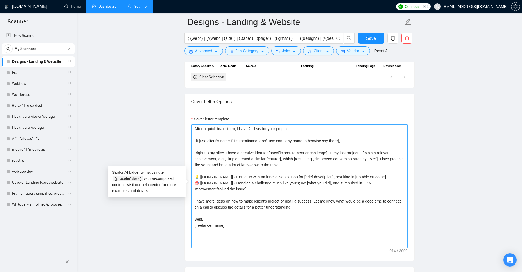
click at [308, 179] on textarea "After a quick brainstorm, I have 2 ideas for your project. Hi [use client’s nam…" at bounding box center [299, 185] width 217 height 123
click at [307, 179] on textarea "After a quick brainstorm, I have 2 ideas for your project. Hi [use client’s nam…" at bounding box center [299, 185] width 217 height 123
drag, startPoint x: 274, startPoint y: 180, endPoint x: 381, endPoint y: 173, distance: 107.2
click at [382, 174] on textarea "After a quick brainstorm, I have 2 ideas for your project. Hi [use client’s nam…" at bounding box center [299, 185] width 217 height 123
click at [268, 173] on textarea "After a quick brainstorm, I have 2 ideas for your project. Hi [use client’s nam…" at bounding box center [299, 185] width 217 height 123
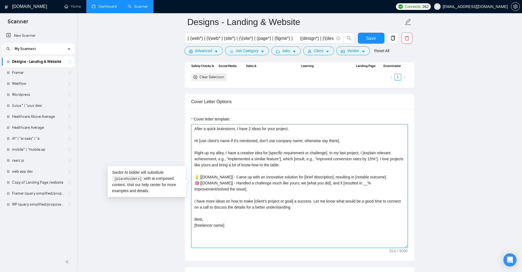
drag, startPoint x: 242, startPoint y: 176, endPoint x: 383, endPoint y: 182, distance: 141.4
click at [383, 182] on textarea "After a quick brainstorm, I have 2 ideas for your project. Hi [use client’s nam…" at bounding box center [299, 185] width 217 height 123
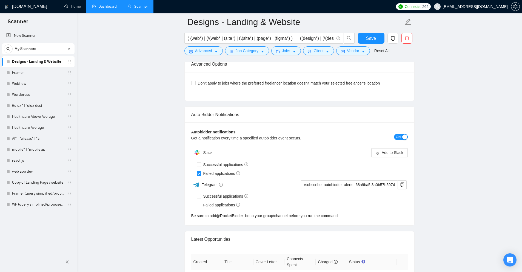
scroll to position [1460, 0]
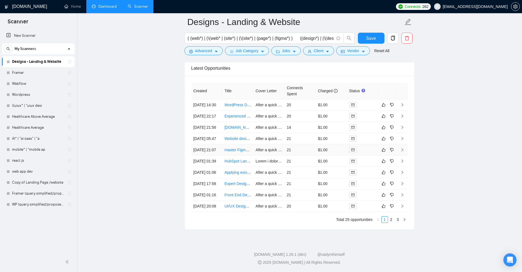
click at [308, 144] on td "21" at bounding box center [300, 149] width 31 height 11
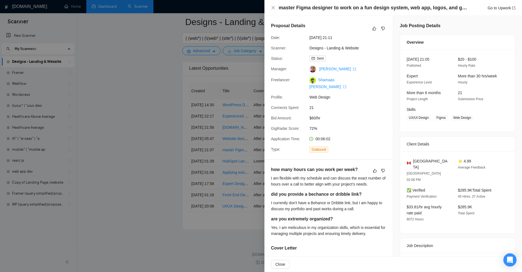
scroll to position [137, 0]
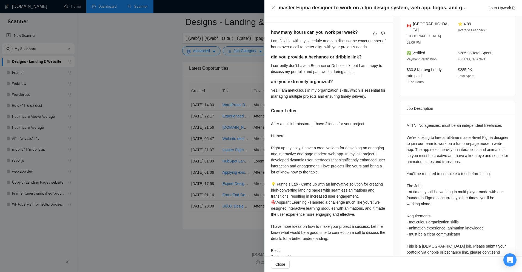
click at [220, 157] on div at bounding box center [261, 136] width 522 height 272
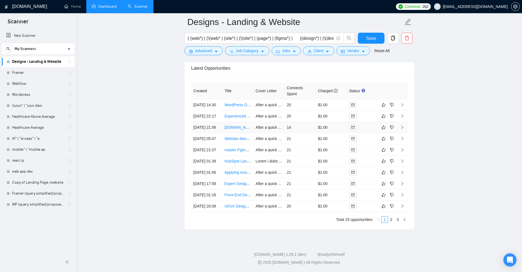
click at [290, 122] on td "14" at bounding box center [300, 127] width 31 height 11
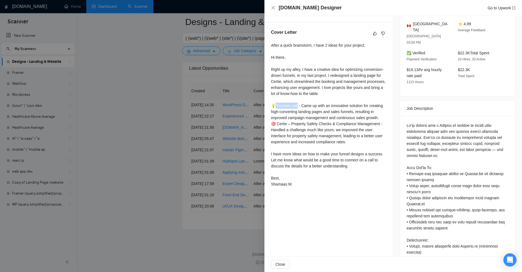
drag, startPoint x: 273, startPoint y: 98, endPoint x: 317, endPoint y: 116, distance: 47.2
click at [299, 100] on div "After a quick brainstorm, I have 2 ideas for your project. Hi there, Right up m…" at bounding box center [328, 114] width 115 height 145
click at [317, 116] on div "After a quick brainstorm, I have 2 ideas for your project. Hi there, Right up m…" at bounding box center [328, 114] width 115 height 145
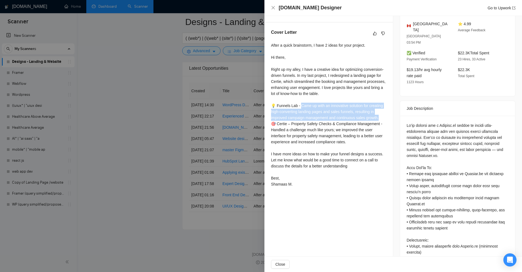
drag, startPoint x: 299, startPoint y: 97, endPoint x: 381, endPoint y: 110, distance: 82.8
click at [381, 110] on div "After a quick brainstorm, I have 2 ideas for your project. Hi there, Right up m…" at bounding box center [328, 114] width 115 height 145
drag, startPoint x: 383, startPoint y: 111, endPoint x: 301, endPoint y: 99, distance: 83.1
click at [301, 99] on div "After a quick brainstorm, I have 2 ideas for your project. Hi there, Right up m…" at bounding box center [328, 114] width 115 height 145
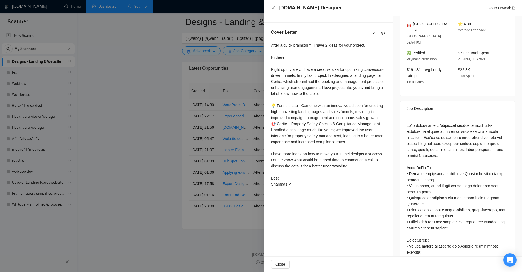
click at [226, 174] on div at bounding box center [261, 136] width 522 height 272
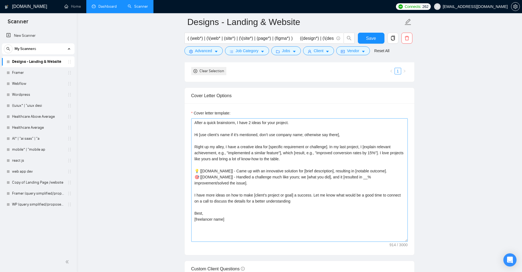
scroll to position [500, 0]
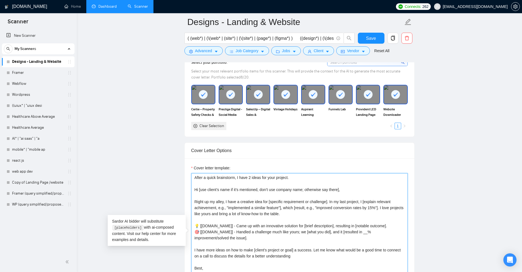
drag, startPoint x: 307, startPoint y: 225, endPoint x: 338, endPoint y: 224, distance: 30.7
click at [338, 224] on textarea "After a quick brainstorm, I have 2 ideas for your project. Hi [use client’s nam…" at bounding box center [299, 234] width 217 height 123
drag, startPoint x: 301, startPoint y: 177, endPoint x: 236, endPoint y: 176, distance: 65.6
click at [236, 176] on textarea "After a quick brainstorm, I have 2 ideas for your project. Hi [use client’s nam…" at bounding box center [299, 234] width 217 height 123
click at [245, 181] on textarea "After a quick brainstorm, I have 2 ideas for your project. Hi [use client’s nam…" at bounding box center [299, 234] width 217 height 123
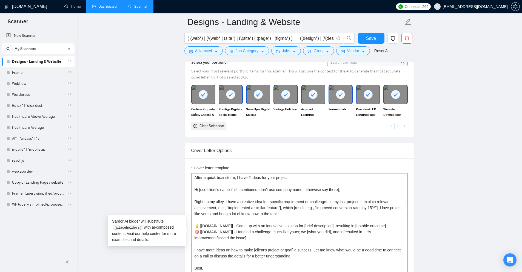
drag, startPoint x: 322, startPoint y: 181, endPoint x: 131, endPoint y: 157, distance: 192.2
click at [281, 190] on textarea "After a quick brainstorm, I have 2 ideas for your project. Hi [use client’s nam…" at bounding box center [299, 234] width 217 height 123
click at [349, 194] on textarea "After a quick brainstorm, I have 2 ideas for your project. Hi [use client’s nam…" at bounding box center [299, 234] width 217 height 123
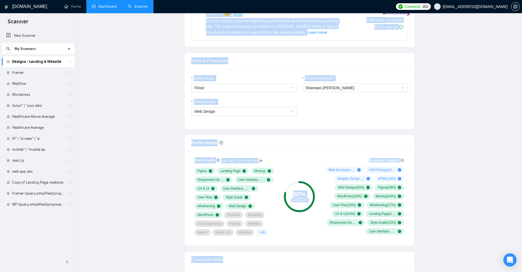
scroll to position [0, 0]
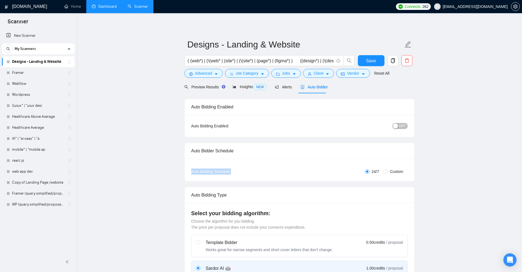
drag, startPoint x: 190, startPoint y: 171, endPoint x: 378, endPoint y: 172, distance: 188.4
click at [331, 172] on div "Auto Bidding Type: Automated (recommended) Semi-automated Auto Bidding Schedule…" at bounding box center [300, 170] width 230 height 22
click at [390, 172] on span "Custom" at bounding box center [397, 171] width 18 height 6
click at [388, 172] on input "Custom" at bounding box center [386, 171] width 4 height 4
radio input "true"
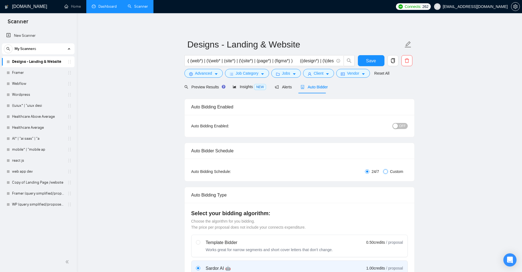
radio input "false"
checkbox input "true"
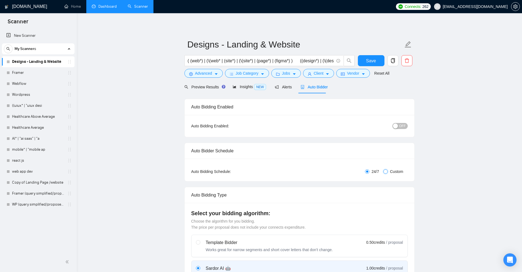
checkbox input "true"
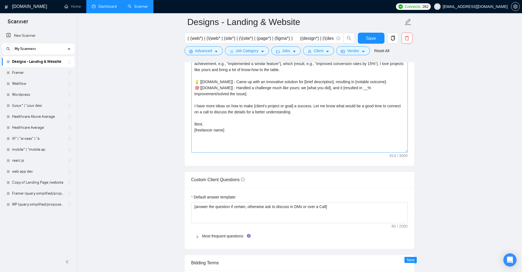
scroll to position [631, 0]
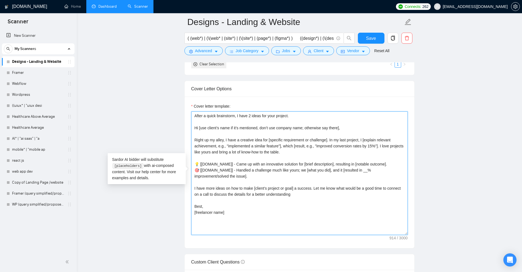
drag, startPoint x: 205, startPoint y: 132, endPoint x: 188, endPoint y: 105, distance: 31.6
click at [179, 89] on main "Designs - Landing & Website ( (web*) | (\(web* | (site*) | (\(site*) | (page*) …" at bounding box center [300, 232] width 428 height 1682
click at [303, 175] on textarea "After a quick brainstorm, I have 2 ideas for your project. Hi [use client’s nam…" at bounding box center [299, 172] width 217 height 123
drag, startPoint x: 263, startPoint y: 180, endPoint x: 202, endPoint y: 164, distance: 62.9
click at [202, 164] on textarea "After a quick brainstorm, I have 2 ideas for your project. Hi [use client’s nam…" at bounding box center [299, 172] width 217 height 123
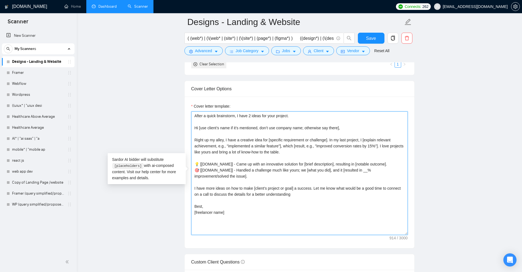
click at [202, 164] on textarea "After a quick brainstorm, I have 2 ideas for your project. Hi [use client’s nam…" at bounding box center [299, 172] width 217 height 123
drag, startPoint x: 202, startPoint y: 164, endPoint x: 230, endPoint y: 165, distance: 28.3
click at [230, 165] on textarea "After a quick brainstorm, I have 2 ideas for your project. Hi [use client’s nam…" at bounding box center [299, 172] width 217 height 123
click at [242, 180] on textarea "After a quick brainstorm, I have 2 ideas for your project. Hi [use client’s nam…" at bounding box center [299, 172] width 217 height 123
drag, startPoint x: 235, startPoint y: 165, endPoint x: 200, endPoint y: 166, distance: 35.7
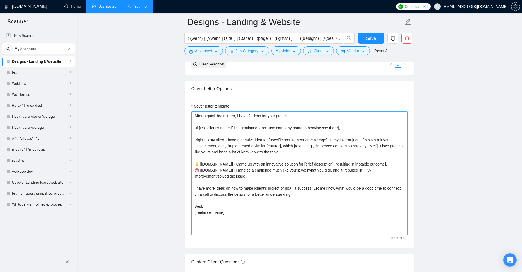
click at [200, 166] on textarea "After a quick brainstorm, I have 2 ideas for your project. Hi [use client’s nam…" at bounding box center [299, 172] width 217 height 123
click at [210, 166] on textarea "After a quick brainstorm, I have 2 ideas for your project. Hi [use client’s nam…" at bounding box center [299, 172] width 217 height 123
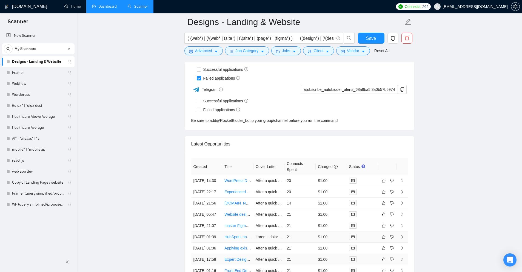
scroll to position [1529, 0]
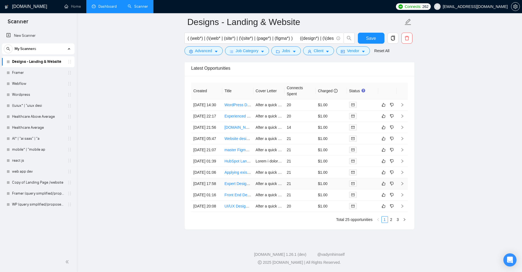
click at [301, 178] on td "21" at bounding box center [300, 183] width 31 height 11
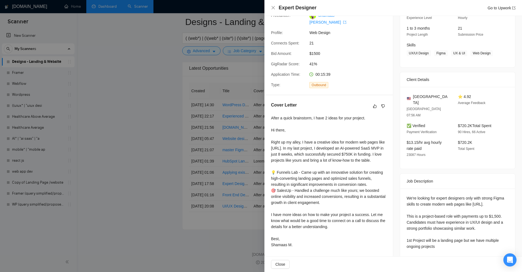
scroll to position [1392, 0]
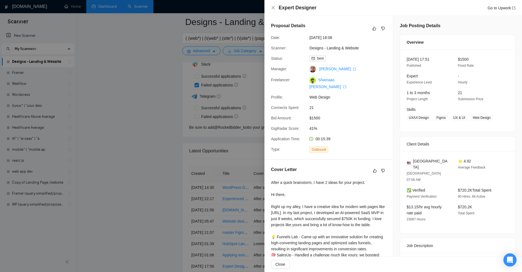
click at [221, 100] on div at bounding box center [261, 136] width 522 height 272
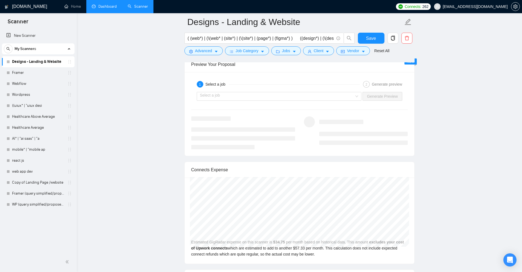
scroll to position [1063, 0]
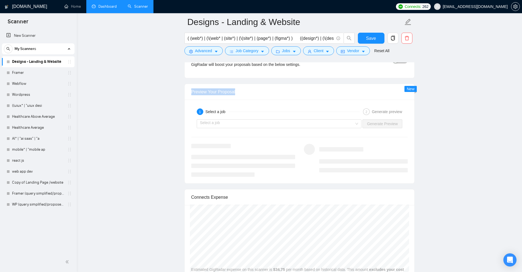
drag, startPoint x: 186, startPoint y: 90, endPoint x: 254, endPoint y: 90, distance: 68.0
click at [254, 90] on div "Preview Your Proposal" at bounding box center [300, 92] width 230 height 16
click at [231, 120] on input "search" at bounding box center [277, 124] width 155 height 8
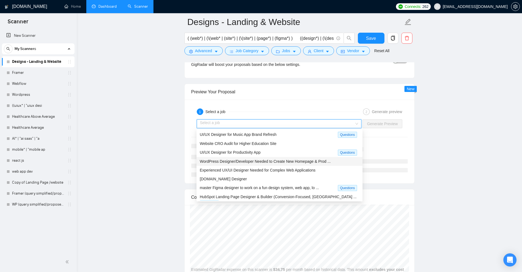
click at [272, 156] on div "UI/UX Designer for Productivity App Questions" at bounding box center [280, 152] width 166 height 9
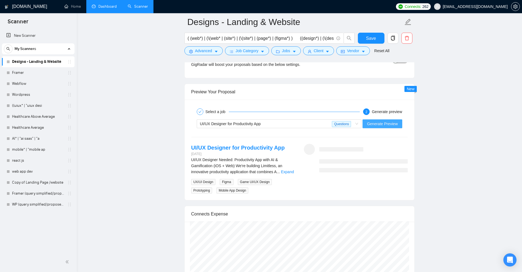
click at [389, 120] on button "Generate Preview" at bounding box center [382, 123] width 39 height 9
drag, startPoint x: 199, startPoint y: 124, endPoint x: 283, endPoint y: 123, distance: 84.2
click at [283, 123] on div "UI/UX Designer for Productivity App Questions" at bounding box center [276, 123] width 159 height 9
drag, startPoint x: 296, startPoint y: 167, endPoint x: 290, endPoint y: 171, distance: 7.6
click at [292, 169] on div "UI/UX Designer for Productivity App [DATE] UI/UX Designer Needed: Productivity …" at bounding box center [243, 169] width 113 height 50
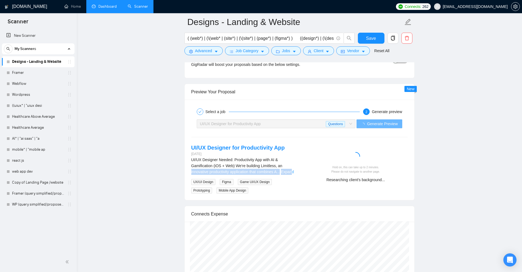
click at [290, 171] on link "Expand" at bounding box center [287, 171] width 13 height 4
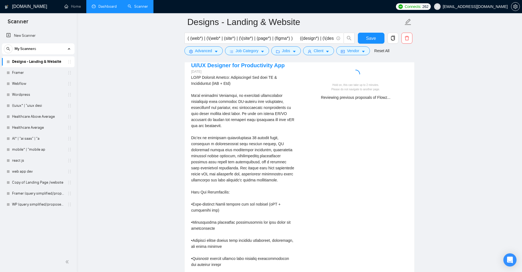
scroll to position [1172, 0]
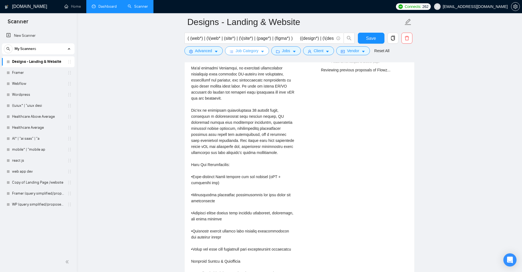
click at [246, 52] on span "Job Category" at bounding box center [247, 51] width 23 height 6
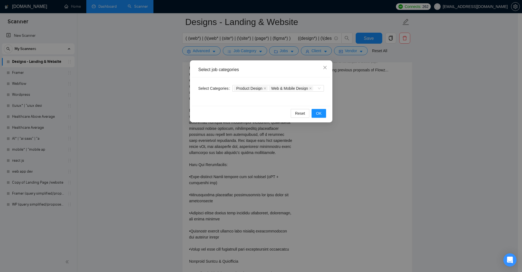
click at [363, 118] on div "Select job categories Select Categories Product Design Web & Mobile Design Rese…" at bounding box center [261, 136] width 522 height 272
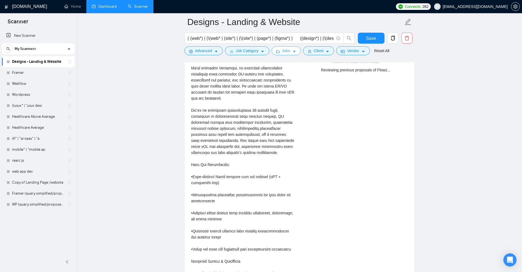
click at [285, 52] on span "Jobs" at bounding box center [286, 51] width 8 height 6
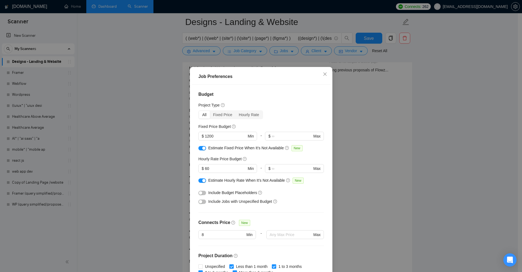
click at [470, 194] on div "Job Preferences Budget Project Type All Fixed Price Hourly Rate Fixed Price Bud…" at bounding box center [261, 136] width 522 height 272
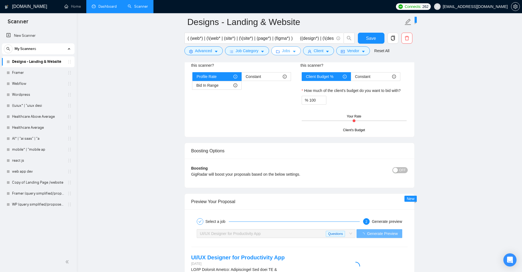
scroll to position [1145, 0]
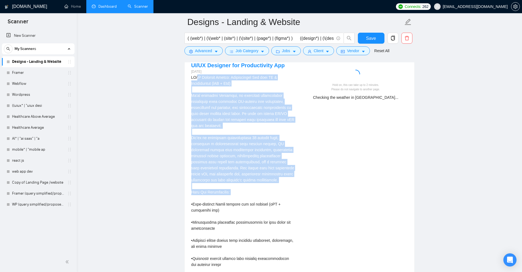
drag, startPoint x: 196, startPoint y: 77, endPoint x: 311, endPoint y: 197, distance: 165.9
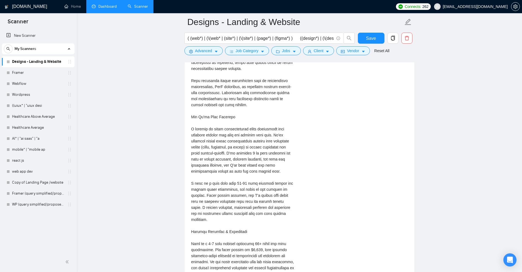
scroll to position [1447, 0]
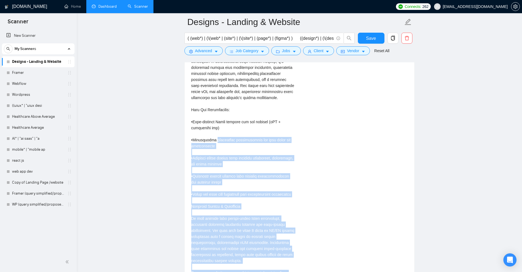
drag, startPoint x: 284, startPoint y: 205, endPoint x: 212, endPoint y: 143, distance: 94.9
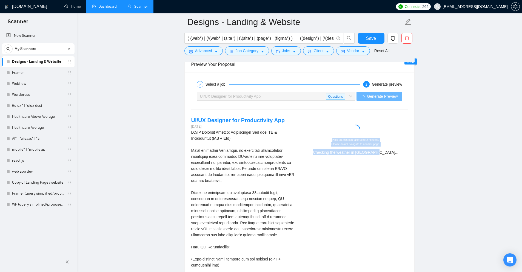
drag, startPoint x: 329, startPoint y: 138, endPoint x: 386, endPoint y: 174, distance: 67.7
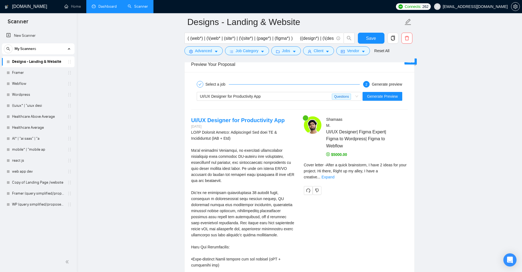
click at [408, 171] on div "[PERSON_NAME] UI/UX Designer| Figma Expert| Figma to Wordpress| Figma to Webflo…" at bounding box center [356, 155] width 113 height 78
click at [335, 175] on link "Expand" at bounding box center [328, 177] width 13 height 4
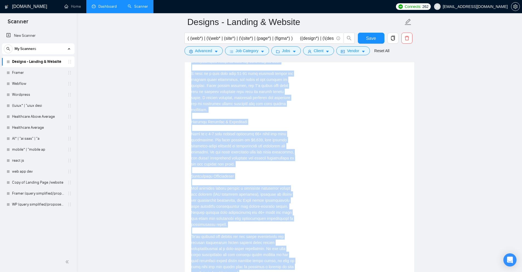
scroll to position [1721, 0]
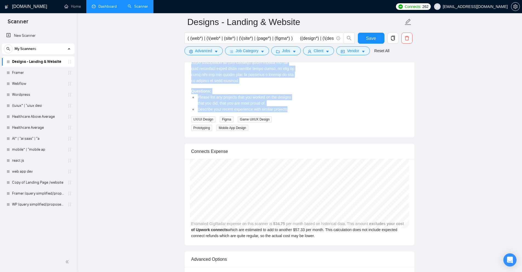
drag, startPoint x: 187, startPoint y: 129, endPoint x: 292, endPoint y: 103, distance: 107.8
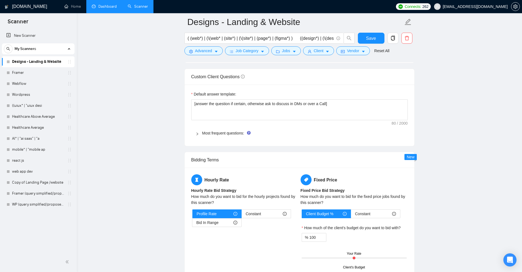
scroll to position [597, 0]
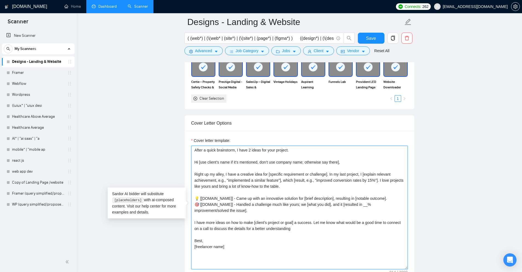
drag, startPoint x: 361, startPoint y: 225, endPoint x: 198, endPoint y: 153, distance: 177.3
click at [198, 154] on textarea "After a quick brainstorm, I have 2 ideas for your project. Hi [use client’s nam…" at bounding box center [299, 207] width 217 height 123
click at [312, 178] on textarea "After a quick brainstorm, I have 2 ideas for your project. Hi [use client’s nam…" at bounding box center [299, 207] width 217 height 123
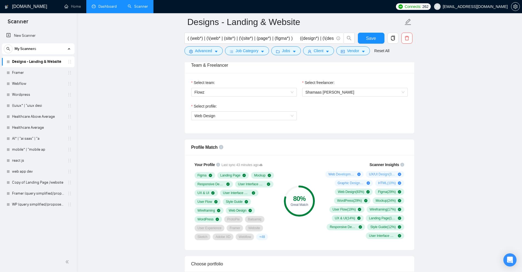
scroll to position [103, 0]
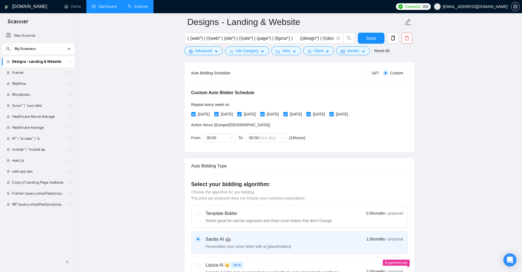
click at [374, 73] on span "24/7" at bounding box center [376, 73] width 12 height 6
click at [370, 73] on input "24/7" at bounding box center [367, 73] width 4 height 4
radio input "true"
radio input "false"
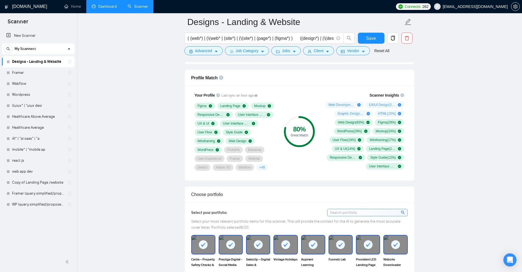
scroll to position [569, 0]
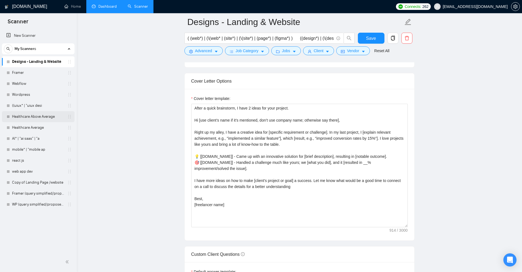
click at [33, 117] on link "Healthcare Above Average" at bounding box center [38, 116] width 52 height 11
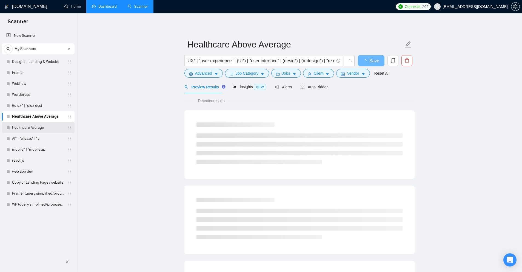
click at [35, 128] on link "Healthcare Average" at bounding box center [38, 127] width 52 height 11
click at [34, 140] on link "AI* | "ai saas" | "a" at bounding box center [38, 138] width 52 height 11
